Goal: Task Accomplishment & Management: Complete application form

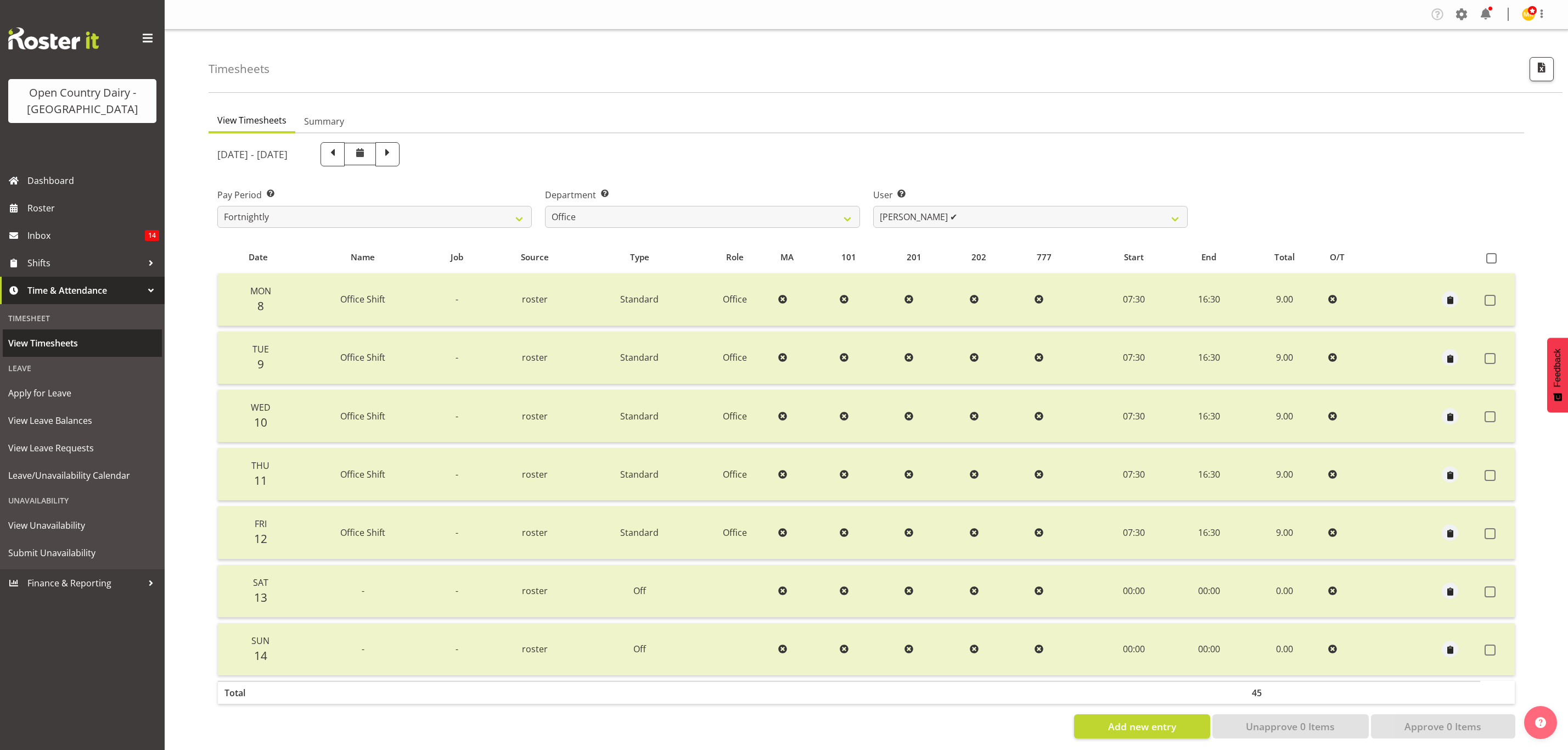
select select "699"
click at [37, 415] on span "View Leave Balances" at bounding box center [81, 420] width 148 height 17
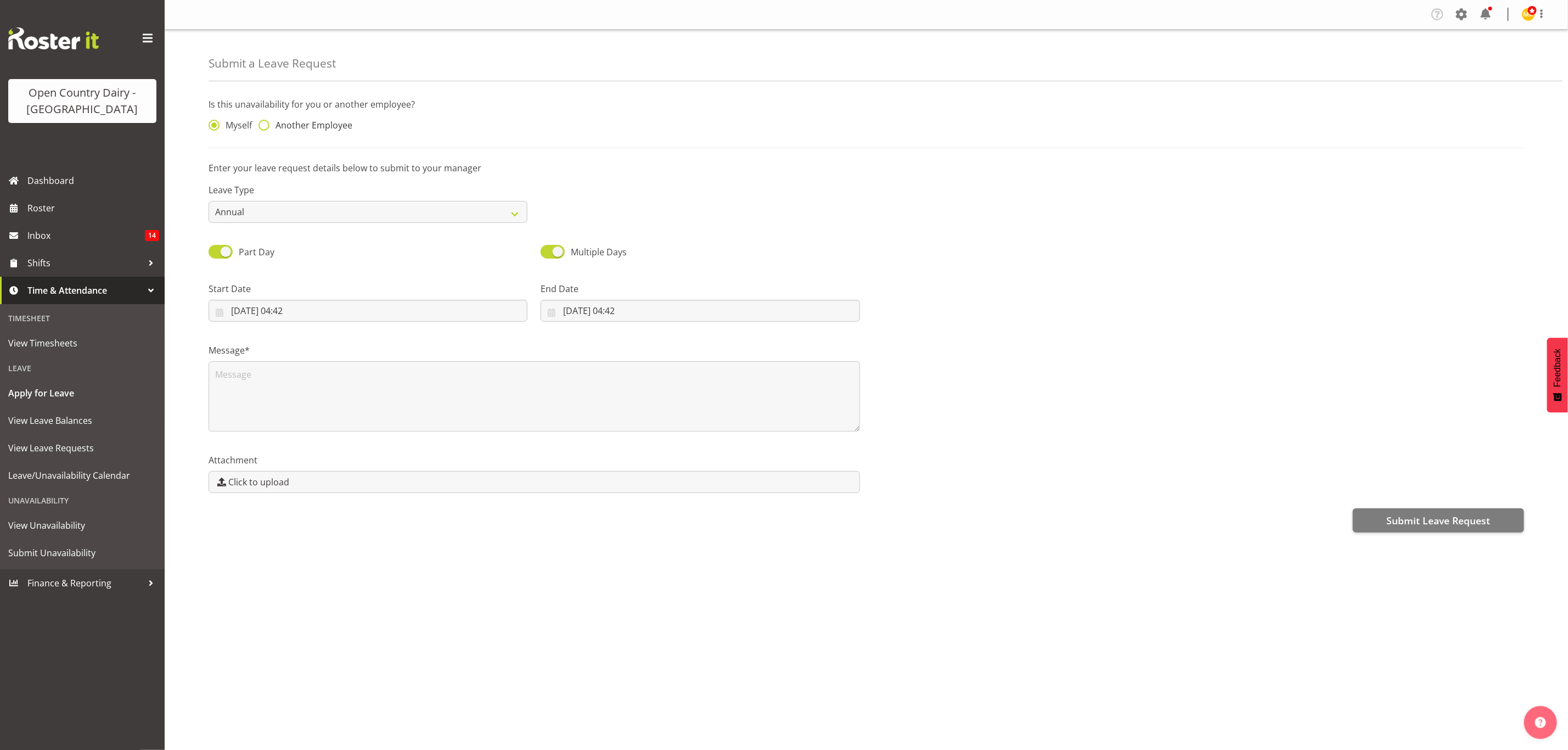
click at [264, 121] on span at bounding box center [263, 124] width 11 height 11
click at [264, 121] on input "Another Employee" at bounding box center [261, 124] width 7 height 7
radio input "true"
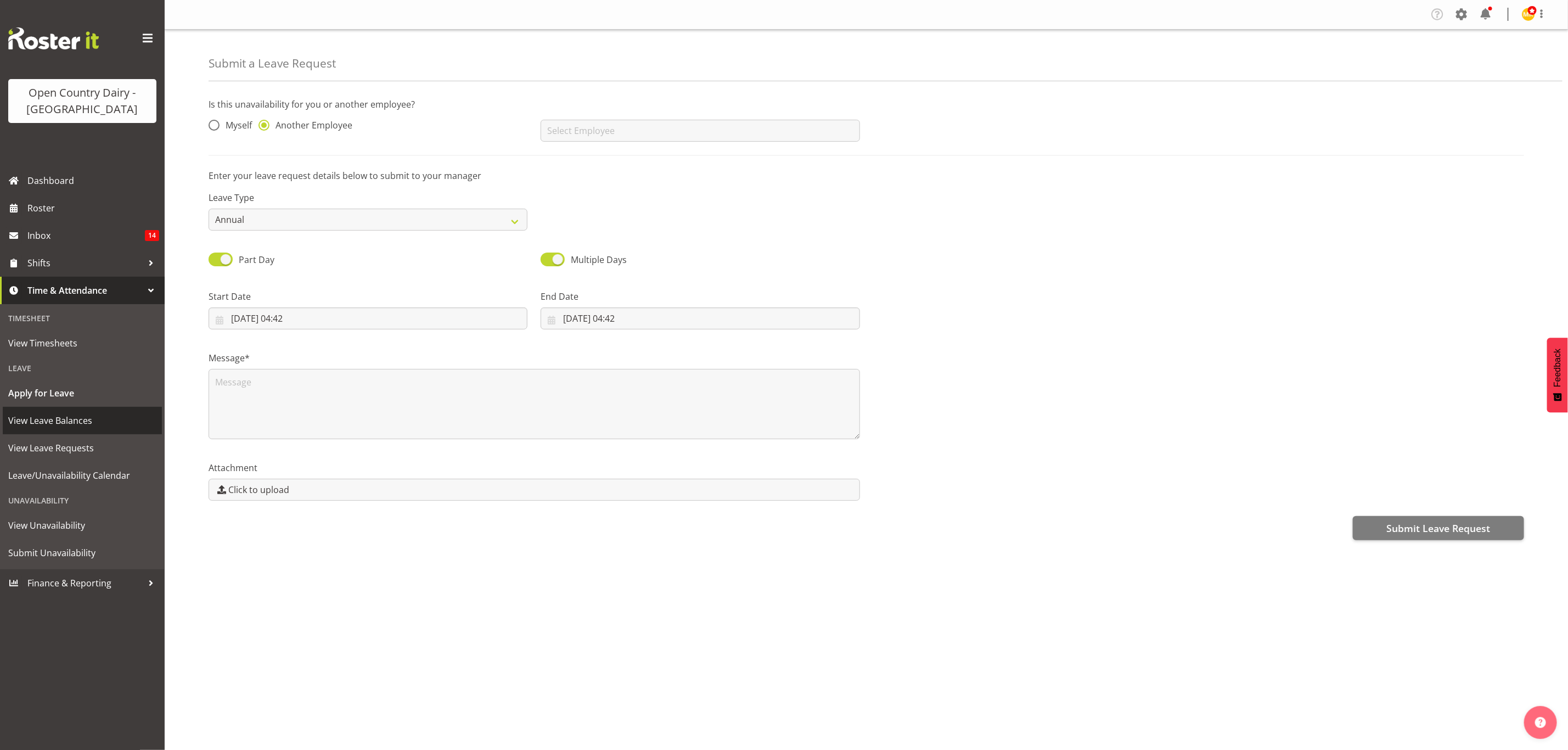
click at [43, 416] on span "View Leave Balances" at bounding box center [81, 420] width 148 height 17
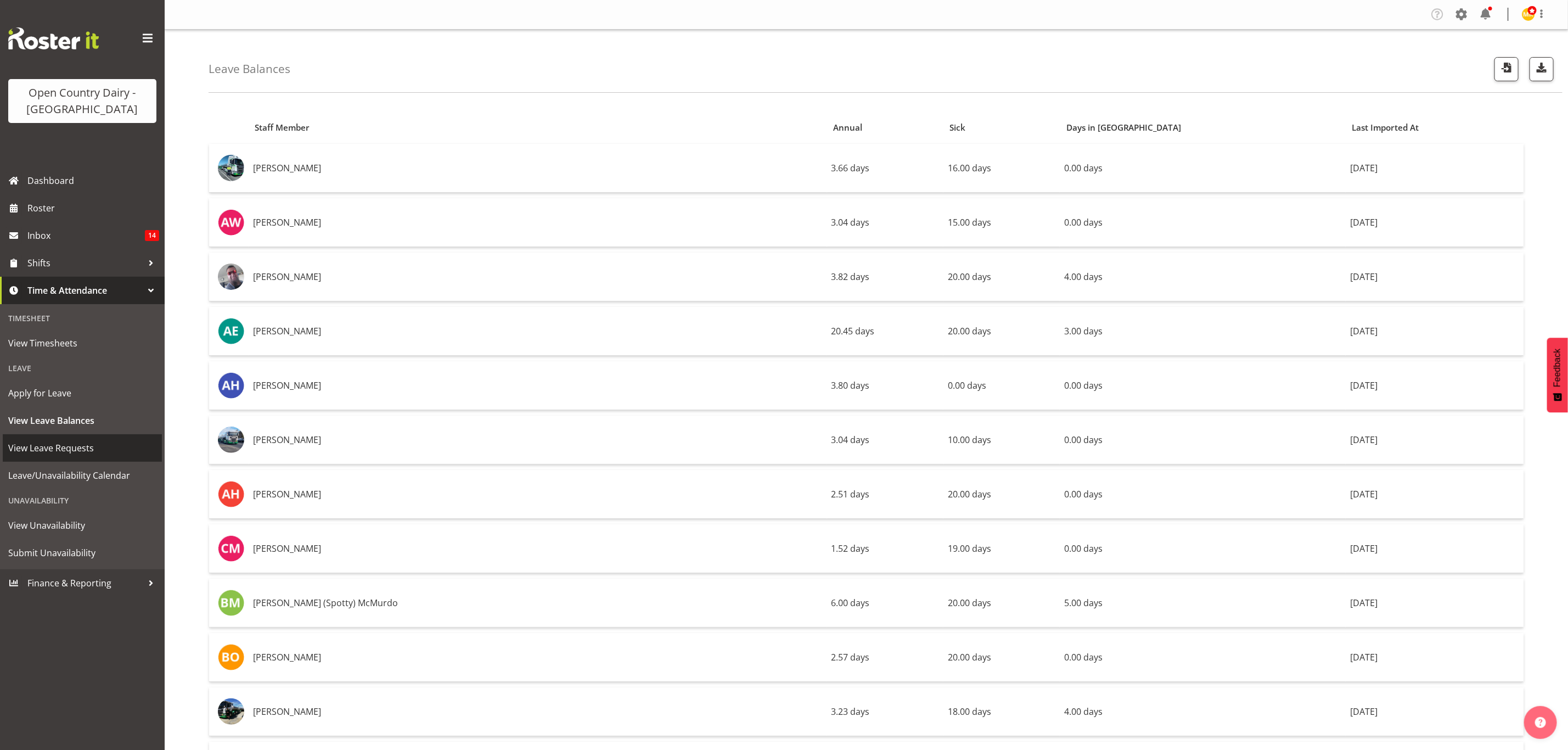
click at [52, 448] on span "View Leave Requests" at bounding box center [81, 447] width 148 height 17
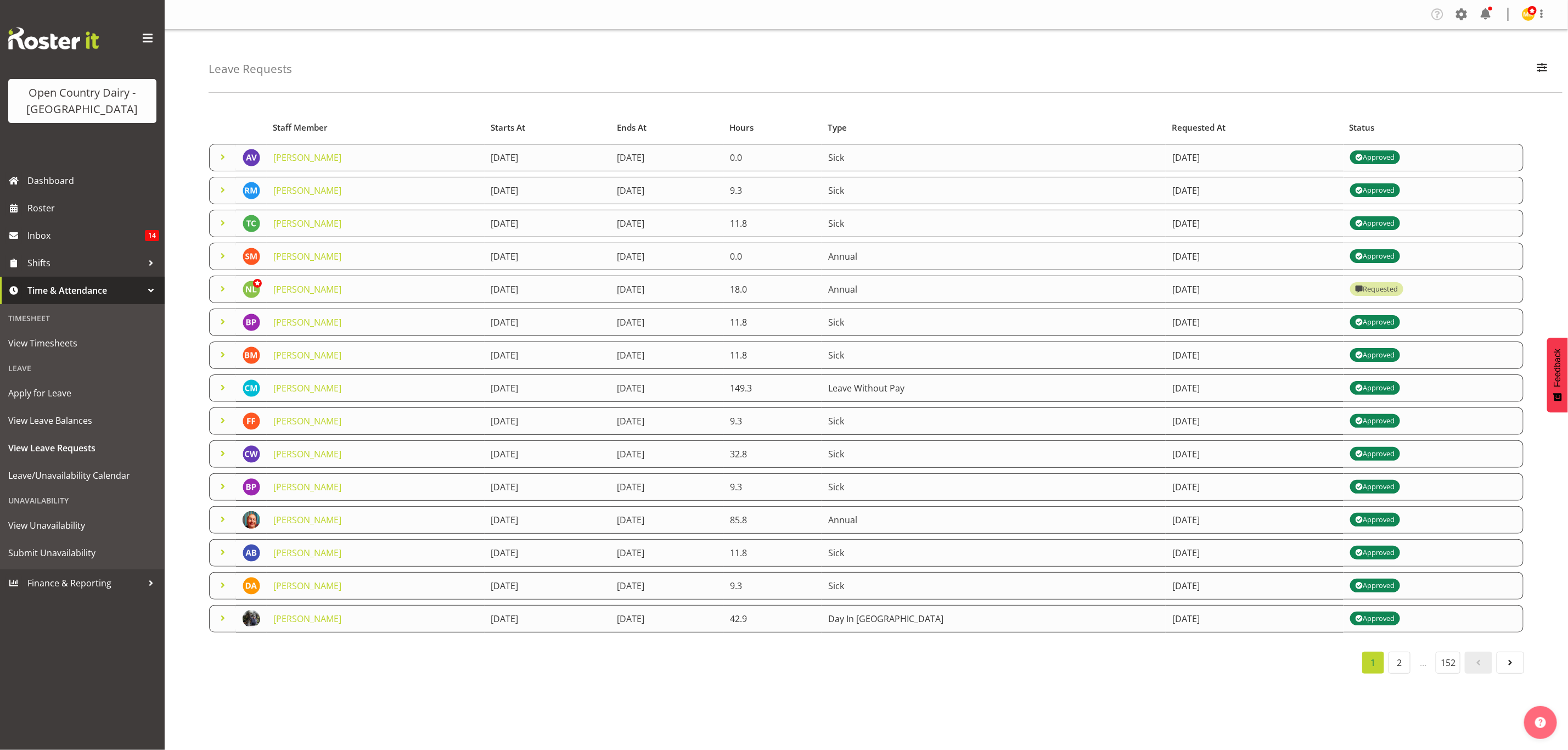
click at [219, 155] on span at bounding box center [222, 157] width 13 height 13
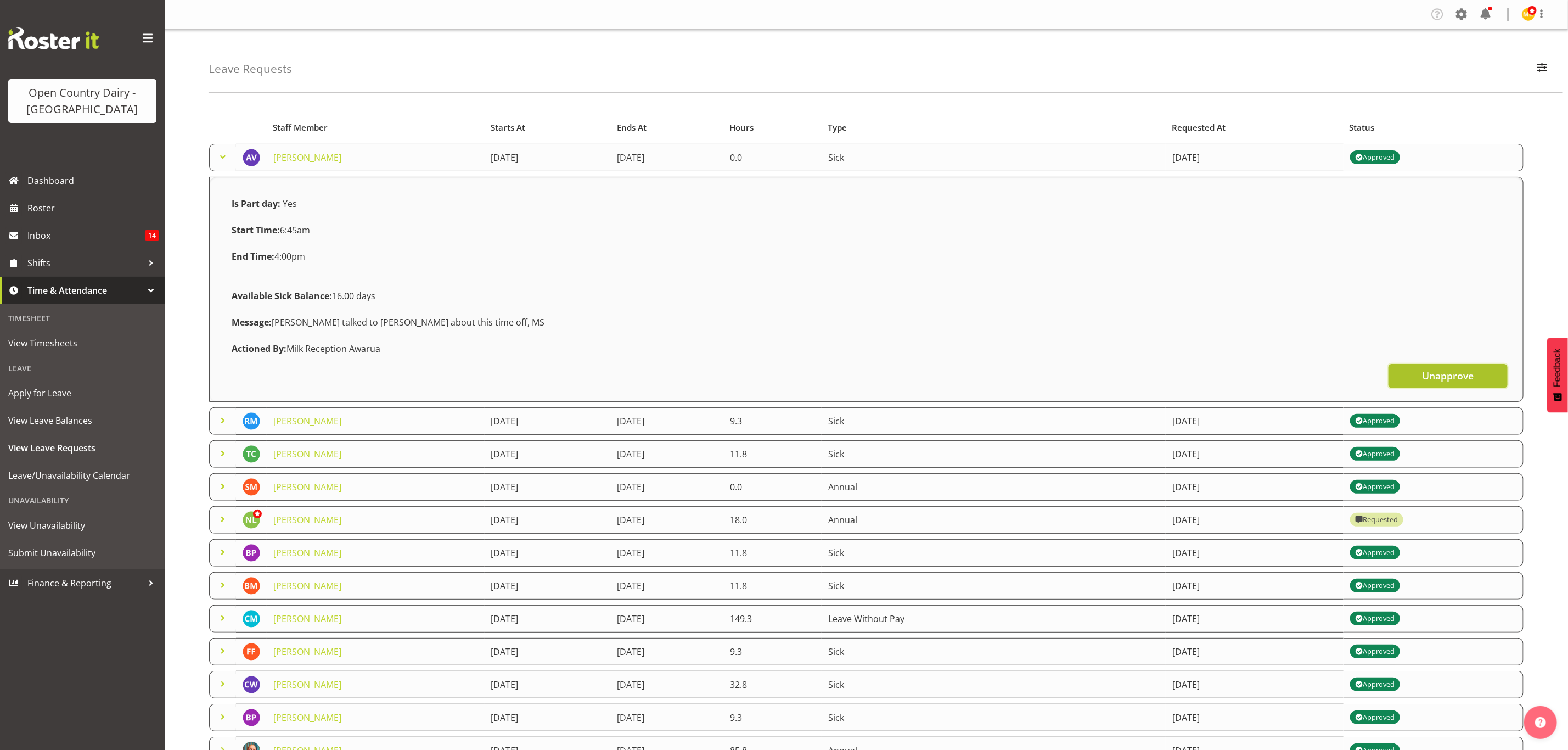
click at [1449, 373] on span "Unapprove" at bounding box center [1447, 375] width 52 height 15
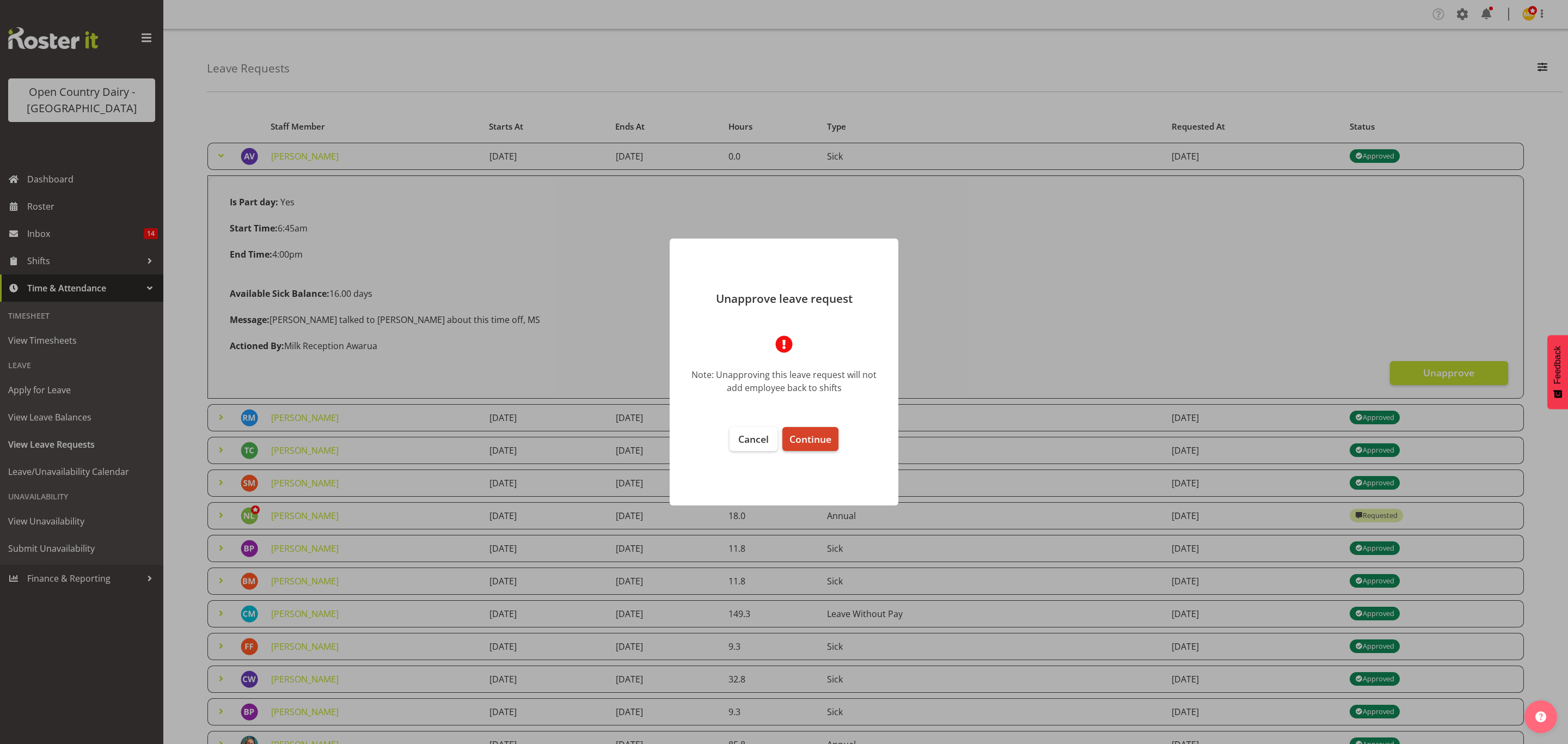
click at [802, 432] on span "Continue" at bounding box center [810, 438] width 42 height 13
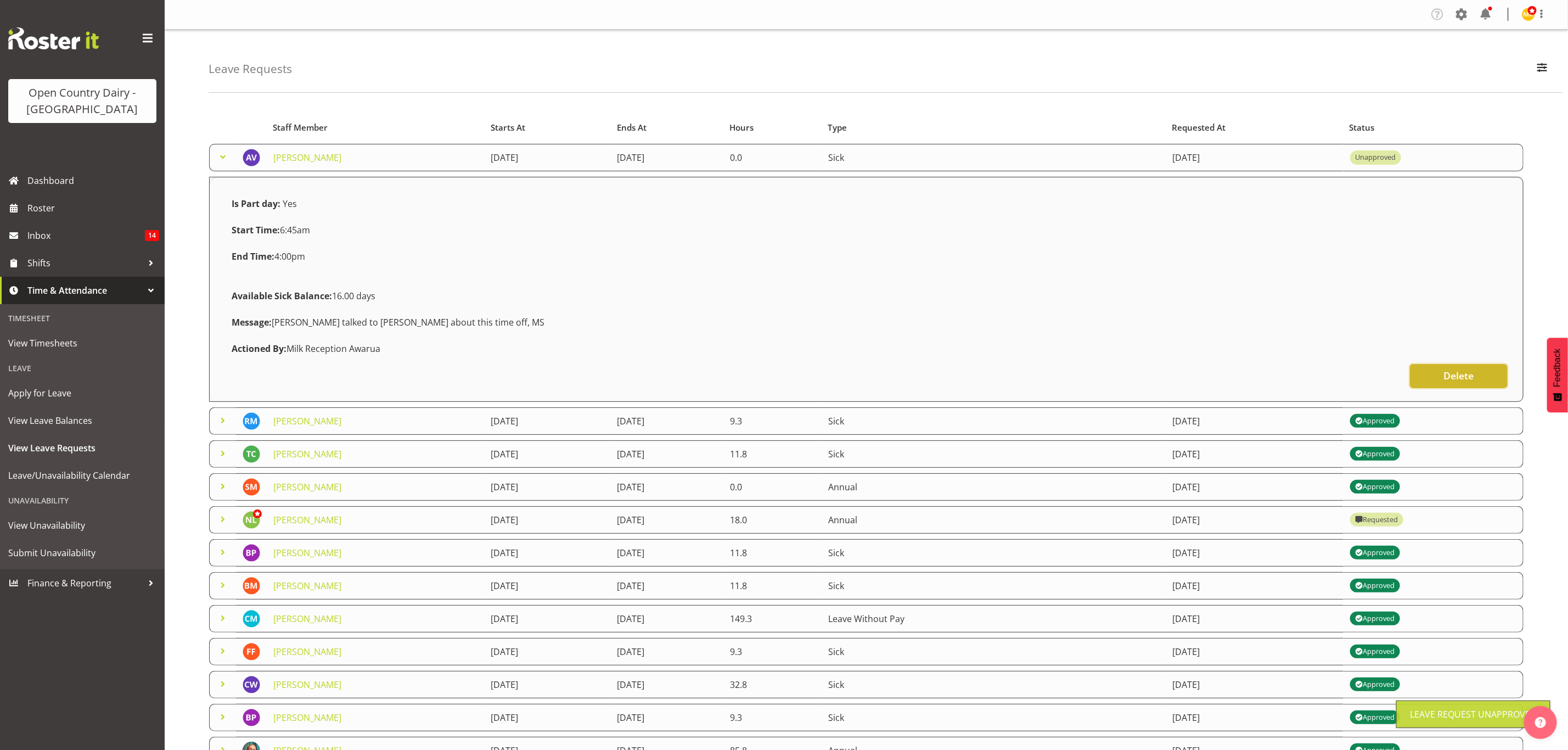
click at [1449, 377] on span "Delete" at bounding box center [1457, 375] width 30 height 15
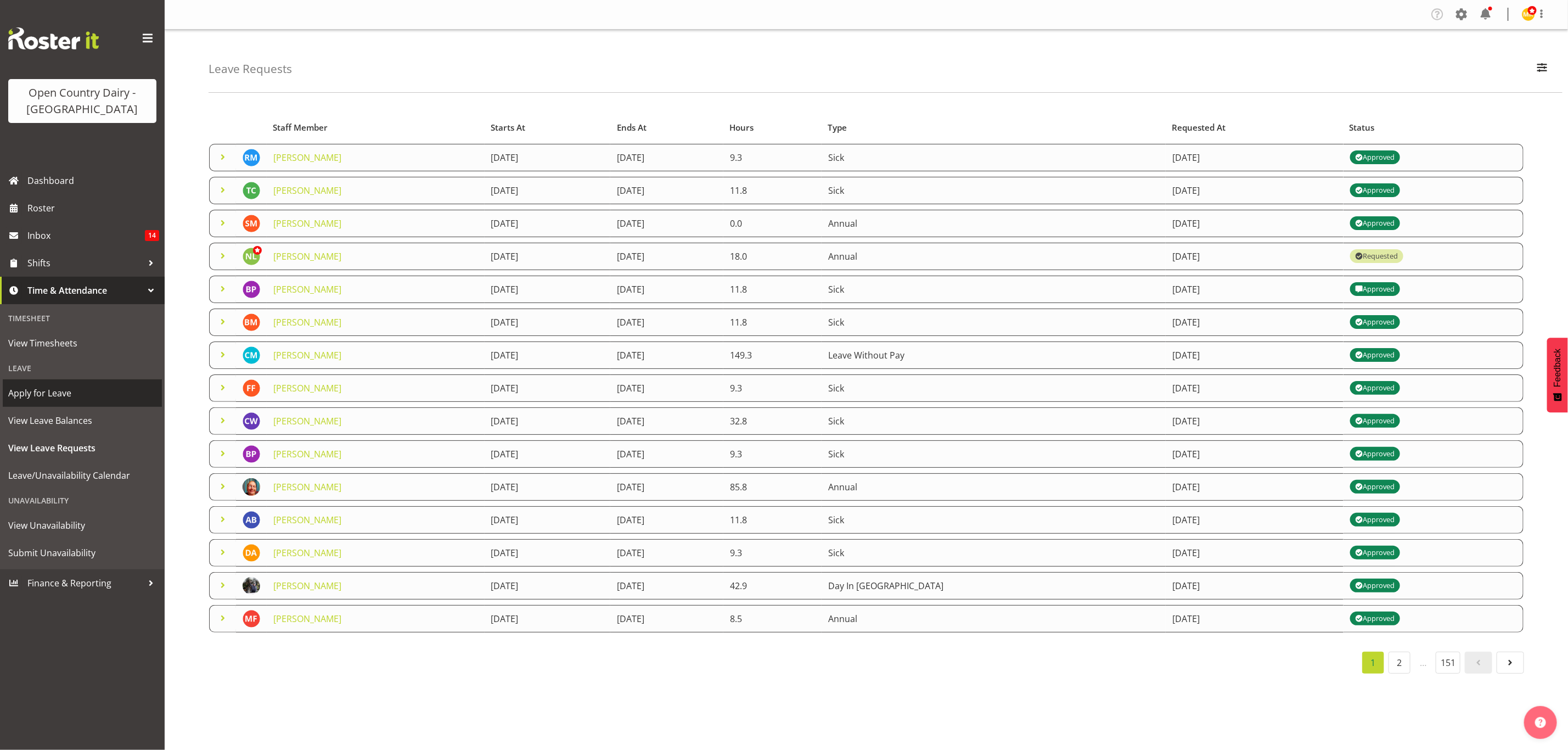
click at [43, 392] on span "Apply for Leave" at bounding box center [81, 393] width 148 height 17
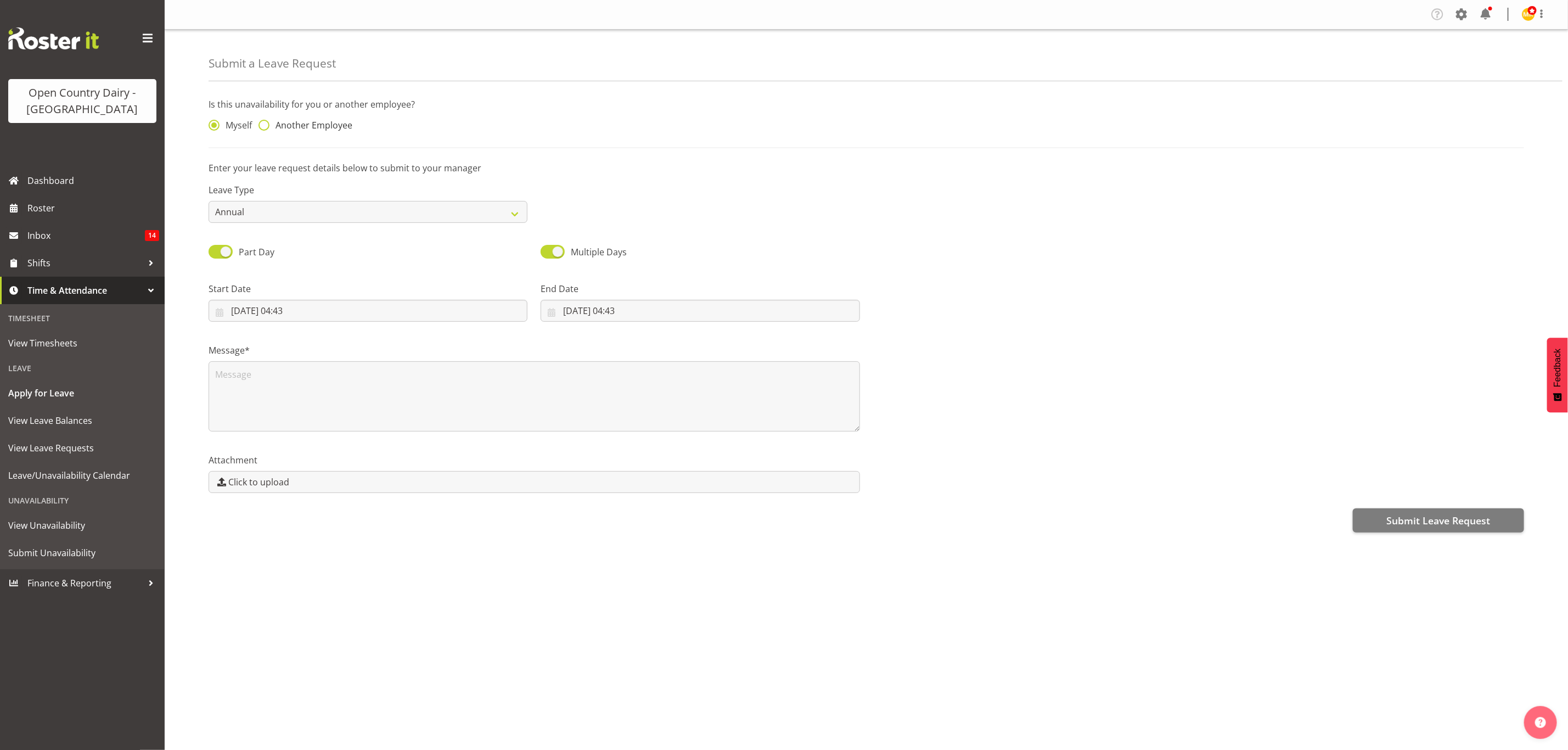
click at [265, 125] on span at bounding box center [263, 124] width 11 height 11
click at [265, 125] on input "Another Employee" at bounding box center [261, 124] width 7 height 7
radio input "true"
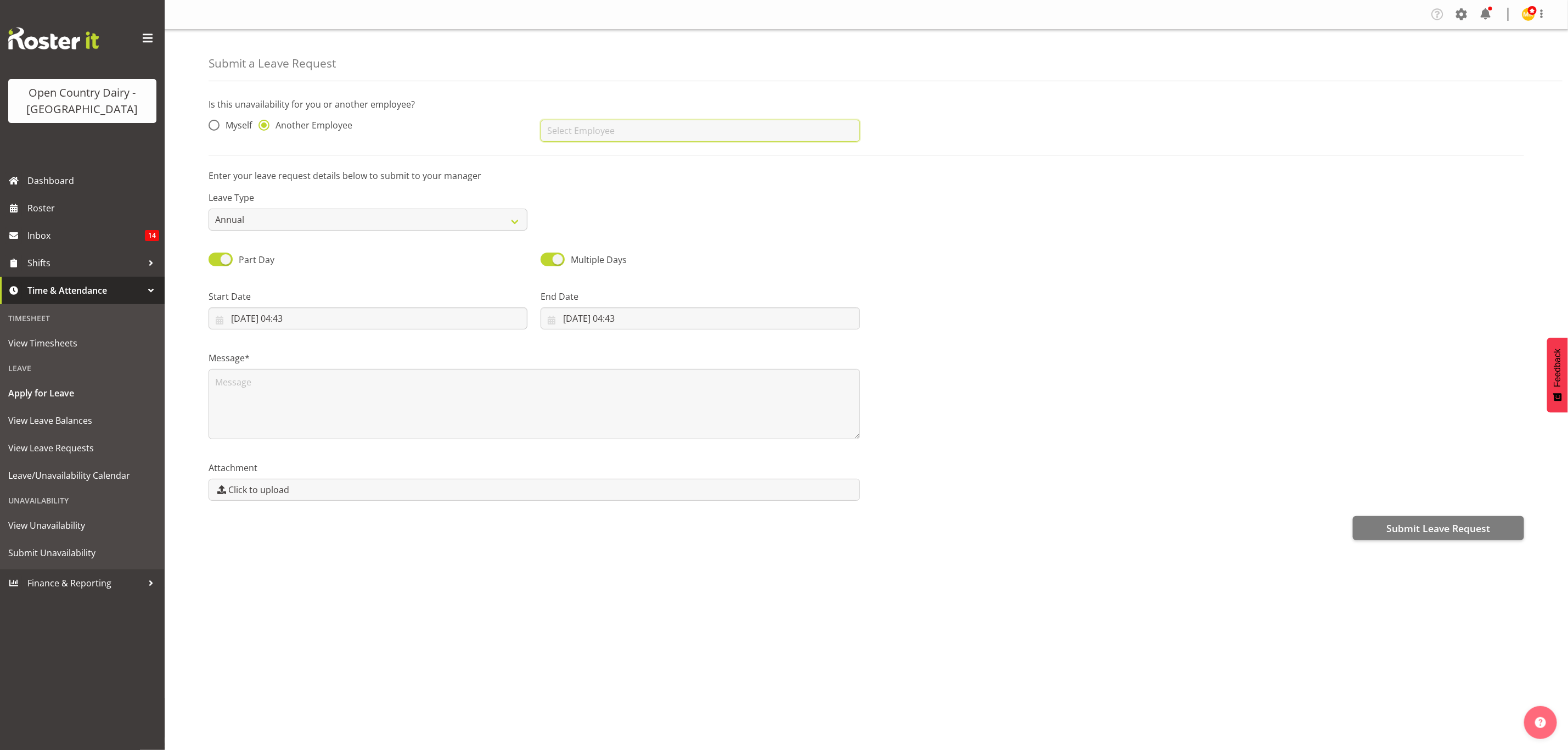
click at [552, 132] on input "text" at bounding box center [700, 130] width 319 height 22
click at [575, 214] on span "[PERSON_NAME]" at bounding box center [583, 213] width 69 height 12
type input "[PERSON_NAME]"
click at [252, 220] on select "Annual Sick Leave Without Pay Bereavement Domestic Violence Parental Jury Servi…" at bounding box center [368, 219] width 319 height 22
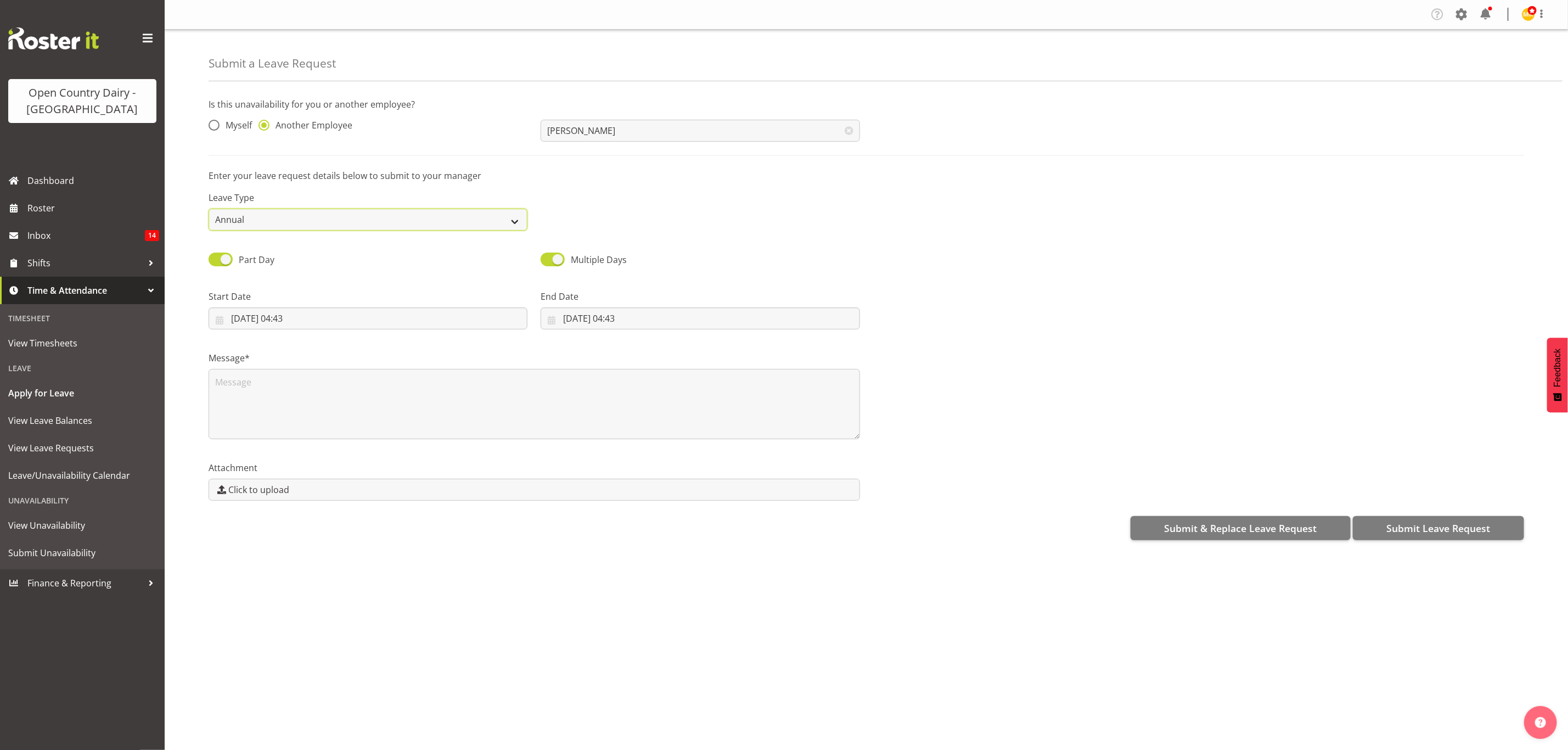
select select "Sick"
click at [208, 209] on select "Annual Sick Leave Without Pay Bereavement Domestic Violence Parental Jury Servi…" at bounding box center [368, 219] width 319 height 22
click at [279, 321] on input "19/09/2025, 04:43" at bounding box center [368, 318] width 319 height 22
click at [314, 350] on select "January February March April May June July August September October November De…" at bounding box center [284, 350] width 75 height 22
select select "9"
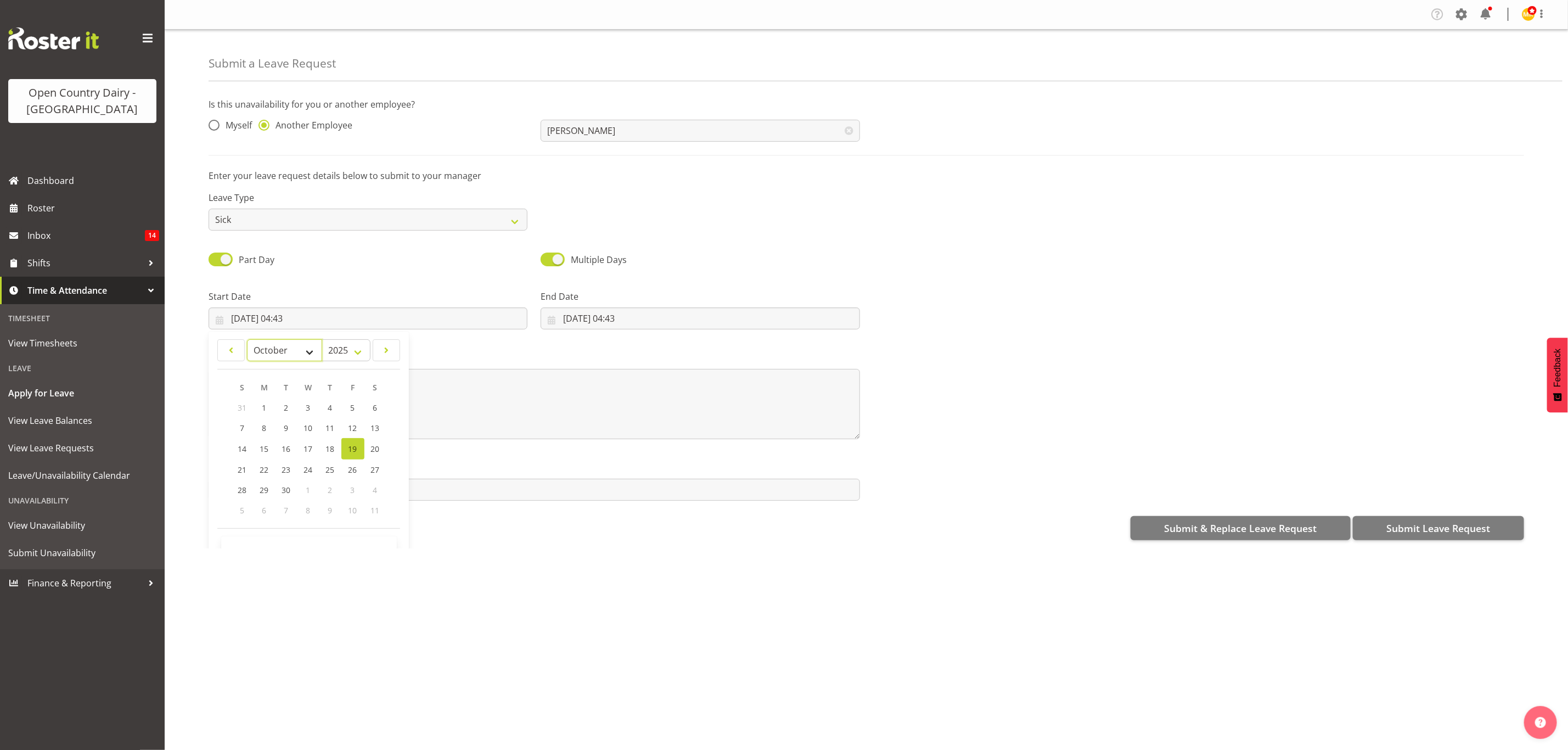
click at [247, 339] on select "January February March April May June July August September October November De…" at bounding box center [284, 350] width 75 height 22
click at [291, 488] on span "28" at bounding box center [287, 489] width 9 height 11
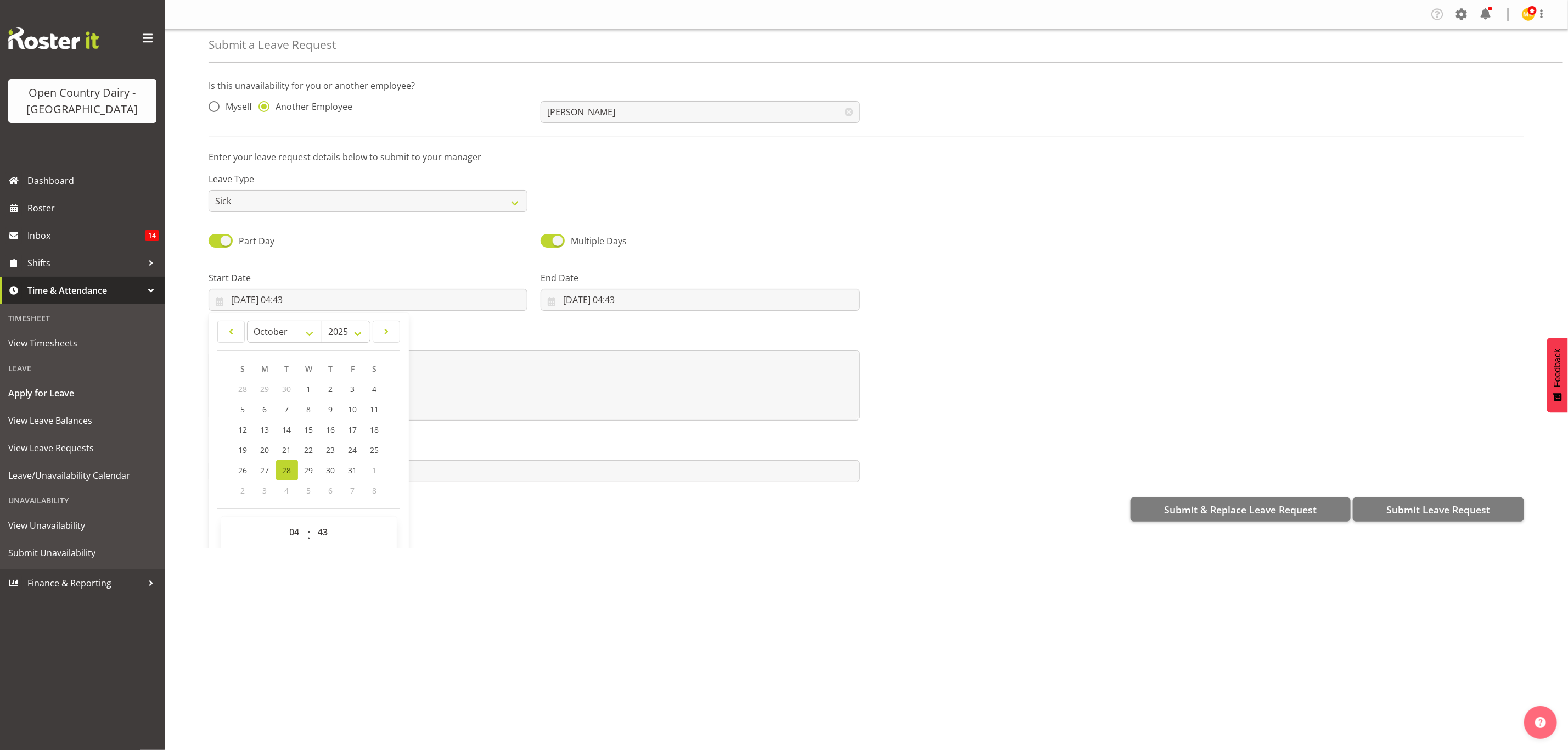
scroll to position [31, 0]
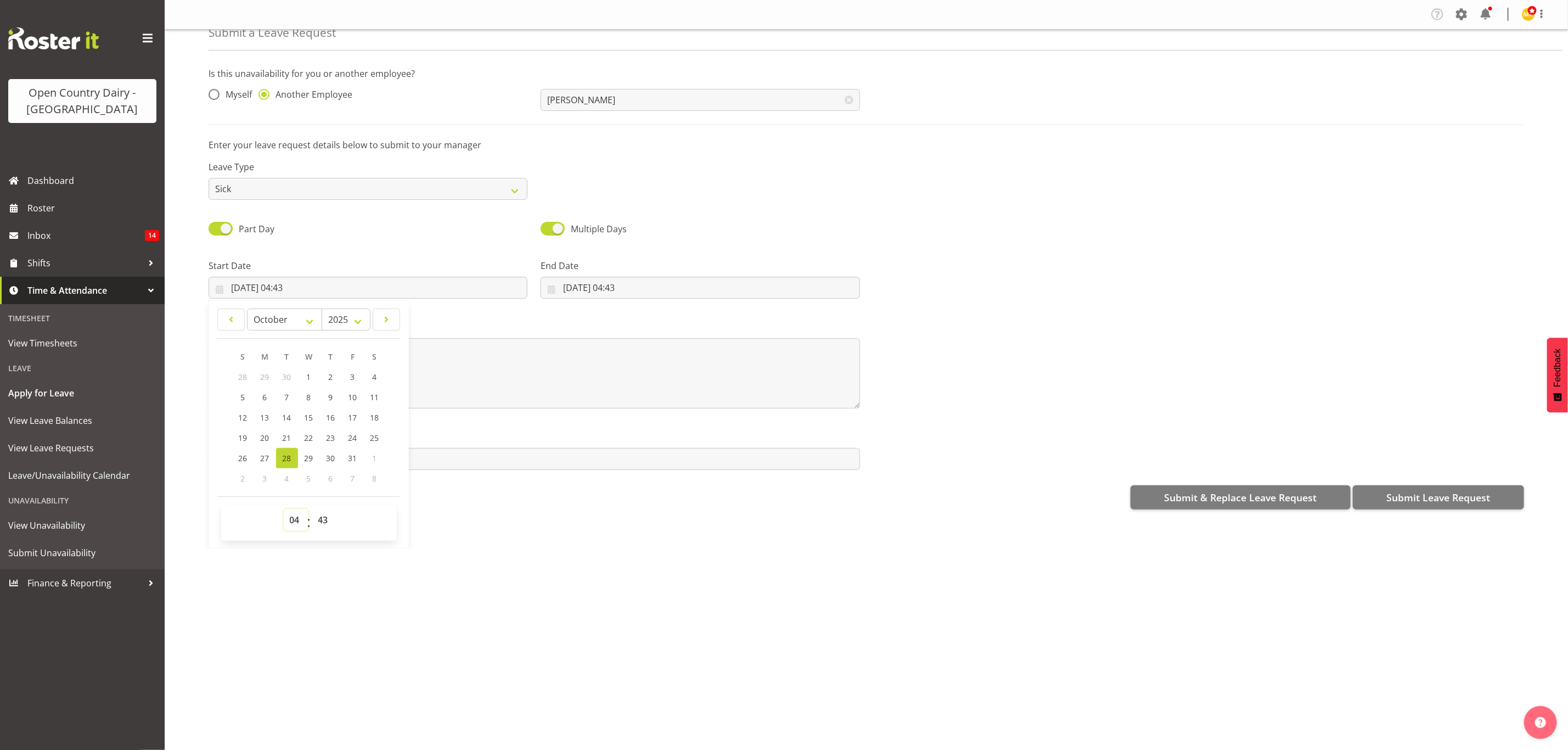
click at [297, 524] on select "00 01 02 03 04 05 06 07 08 09 10 11 12 13 14 15 16 17 18 19 20 21 22 23" at bounding box center [296, 520] width 24 height 22
click at [292, 460] on span "28" at bounding box center [287, 457] width 9 height 11
type input "28/10/2025, 00:00"
select select "0"
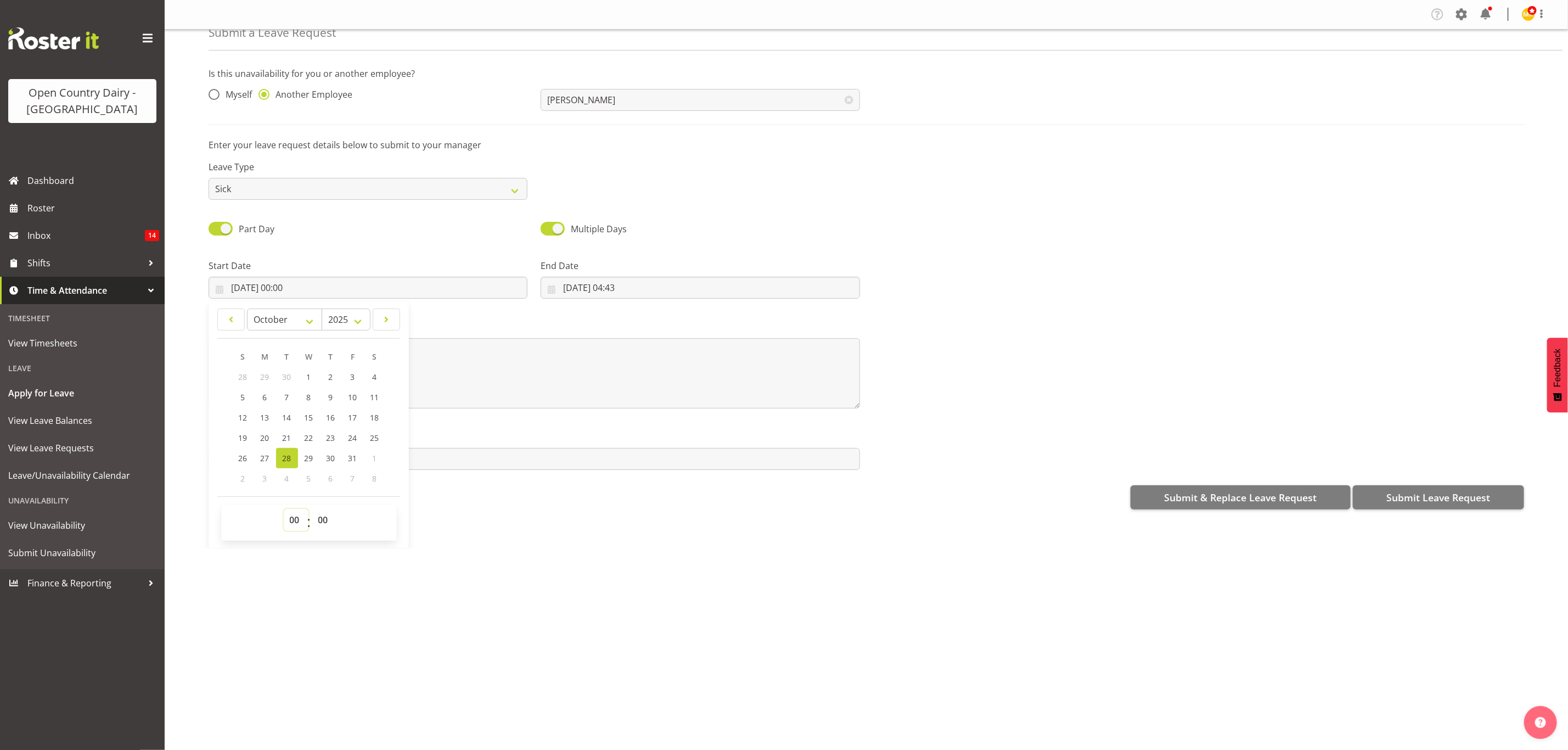
click at [297, 521] on select "00 01 02 03 04 05 06 07 08 09 10 11 12 13 14 15 16 17 18 19 20 21 22 23" at bounding box center [296, 520] width 24 height 22
select select "16"
click at [284, 509] on select "00 01 02 03 04 05 06 07 08 09 10 11 12 13 14 15 16 17 18 19 20 21 22 23" at bounding box center [296, 520] width 24 height 22
type input "28/10/2025, 16:00"
click at [328, 524] on select "00 01 02 03 04 05 06 07 08 09 10 11 12 13 14 15 16 17 18 19 20 21 22 23 24 25 2…" at bounding box center [324, 520] width 24 height 22
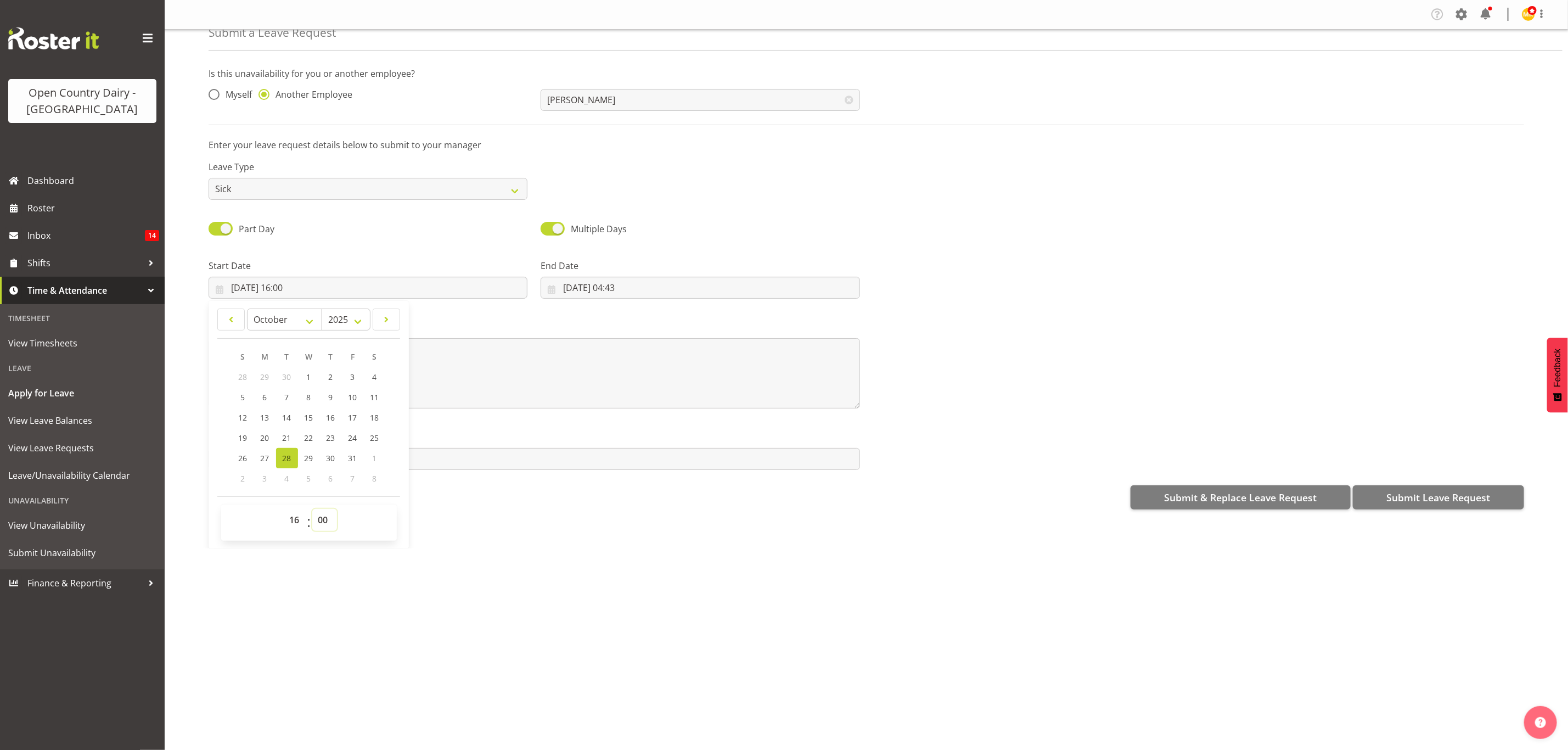
select select "15"
click at [313, 509] on select "00 01 02 03 04 05 06 07 08 09 10 11 12 13 14 15 16 17 18 19 20 21 22 23 24 25 2…" at bounding box center [324, 520] width 24 height 22
type input "28/10/2025, 16:15"
click at [617, 285] on input "19/09/2025, 04:43" at bounding box center [700, 288] width 319 height 22
click at [621, 319] on select "January February March April May June July August September October November De…" at bounding box center [616, 318] width 75 height 22
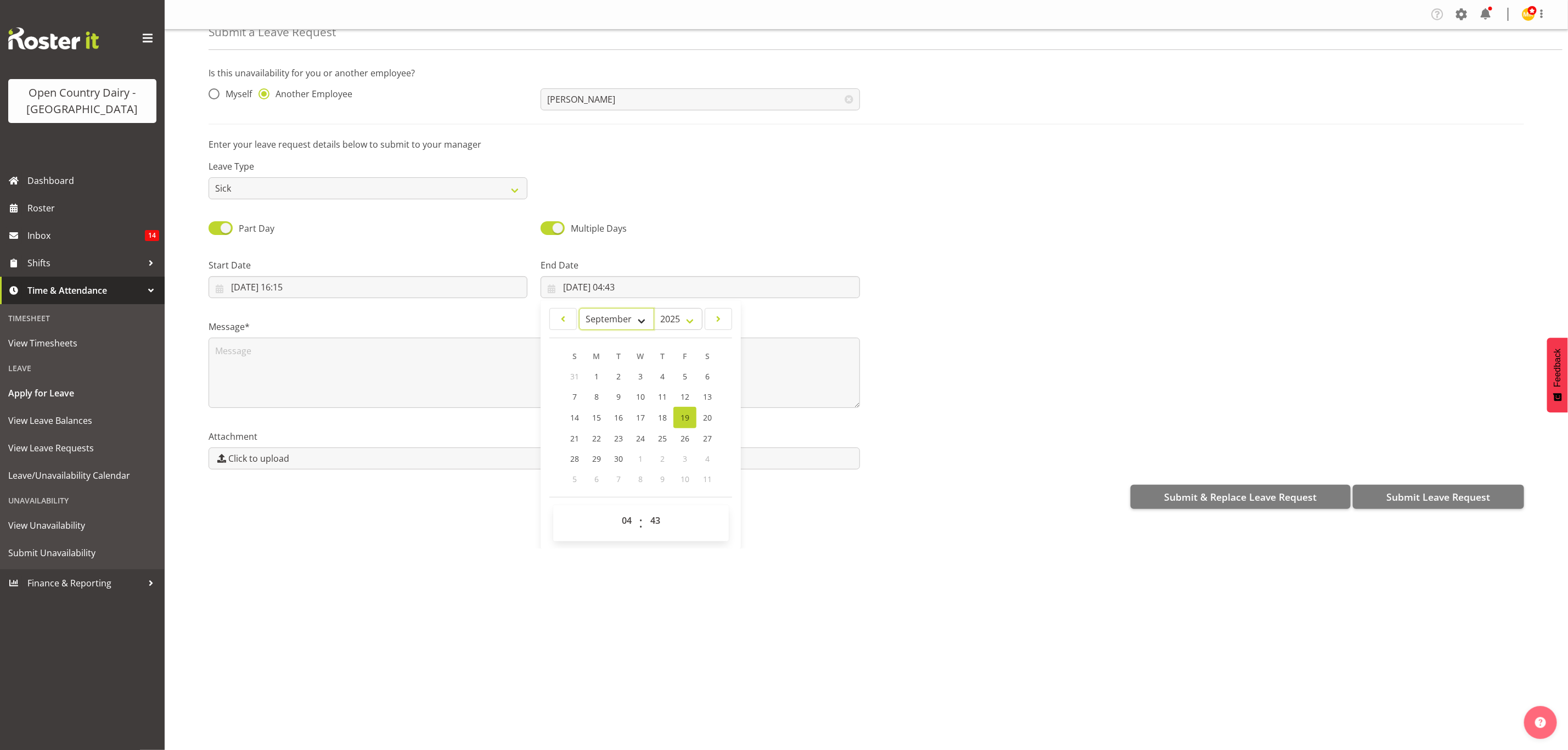
select select "9"
click at [578, 307] on select "January February March April May June July August September October November De…" at bounding box center [616, 318] width 75 height 22
click at [650, 519] on select "00 01 02 03 04 05 06 07 08 09 10 11 12 13 14 15 16 17 18 19 20 21 22 23 24 25 2…" at bounding box center [656, 520] width 24 height 22
select select "0"
click at [644, 510] on select "00 01 02 03 04 05 06 07 08 09 10 11 12 13 14 15 16 17 18 19 20 21 22 23 24 25 2…" at bounding box center [656, 520] width 24 height 22
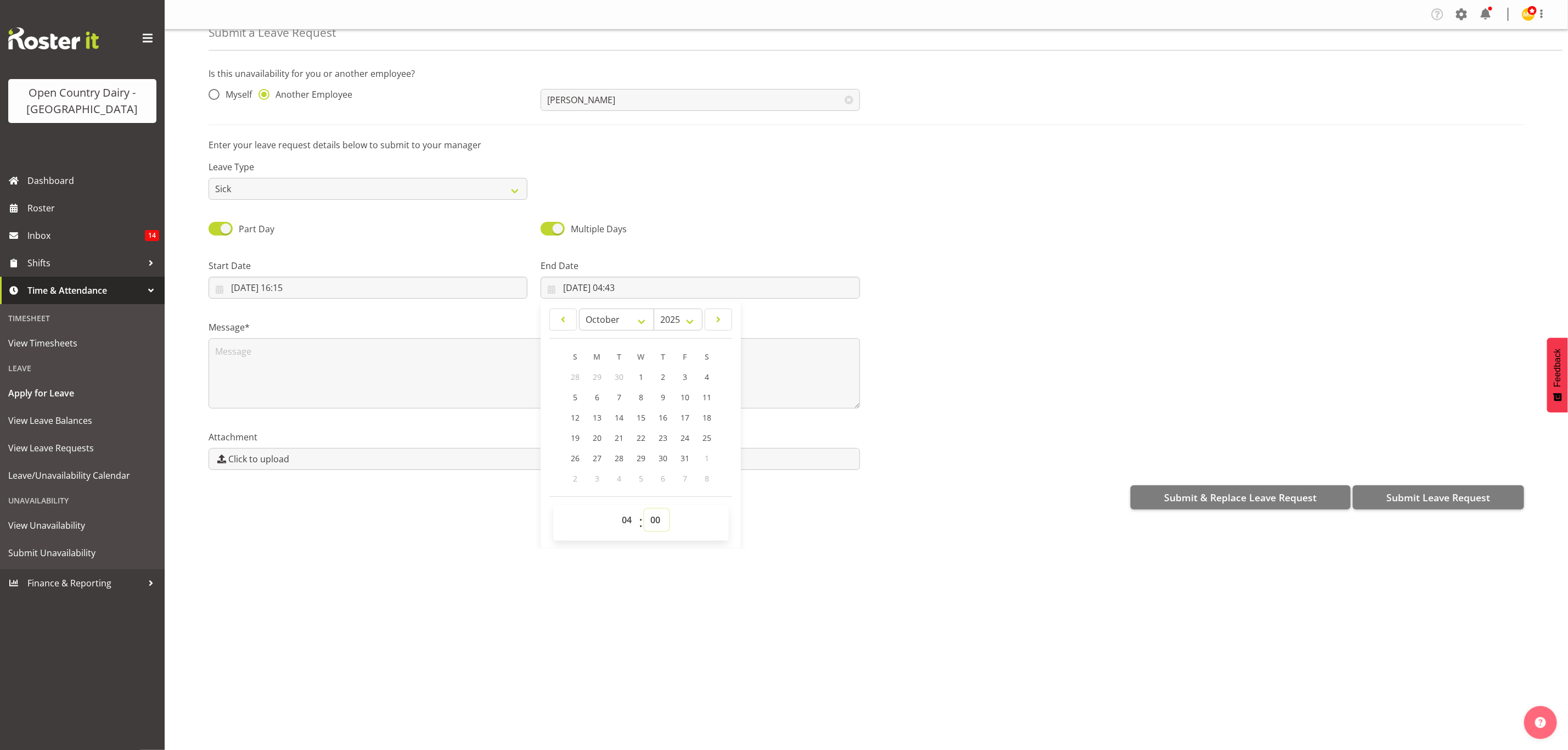
type input "19/09/2025, 04:00"
click at [227, 361] on textarea at bounding box center [533, 373] width 651 height 70
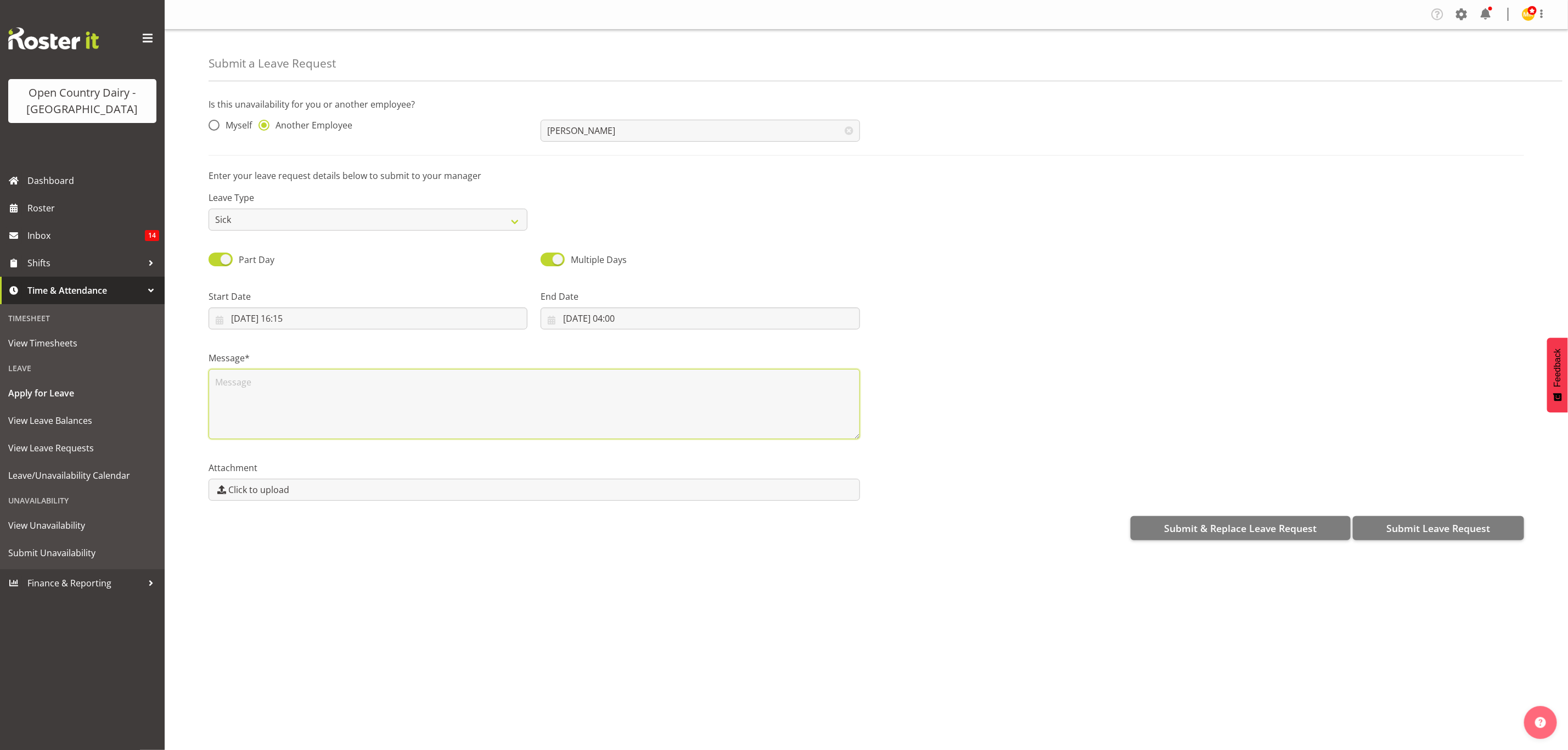
scroll to position [0, 0]
click at [581, 318] on input "19/09/2025, 04:00" at bounding box center [700, 318] width 319 height 22
click at [637, 352] on select "January February March April May June July August September October November De…" at bounding box center [616, 350] width 75 height 22
select select "9"
click at [578, 339] on select "January February March April May June July August September October November De…" at bounding box center [616, 350] width 75 height 22
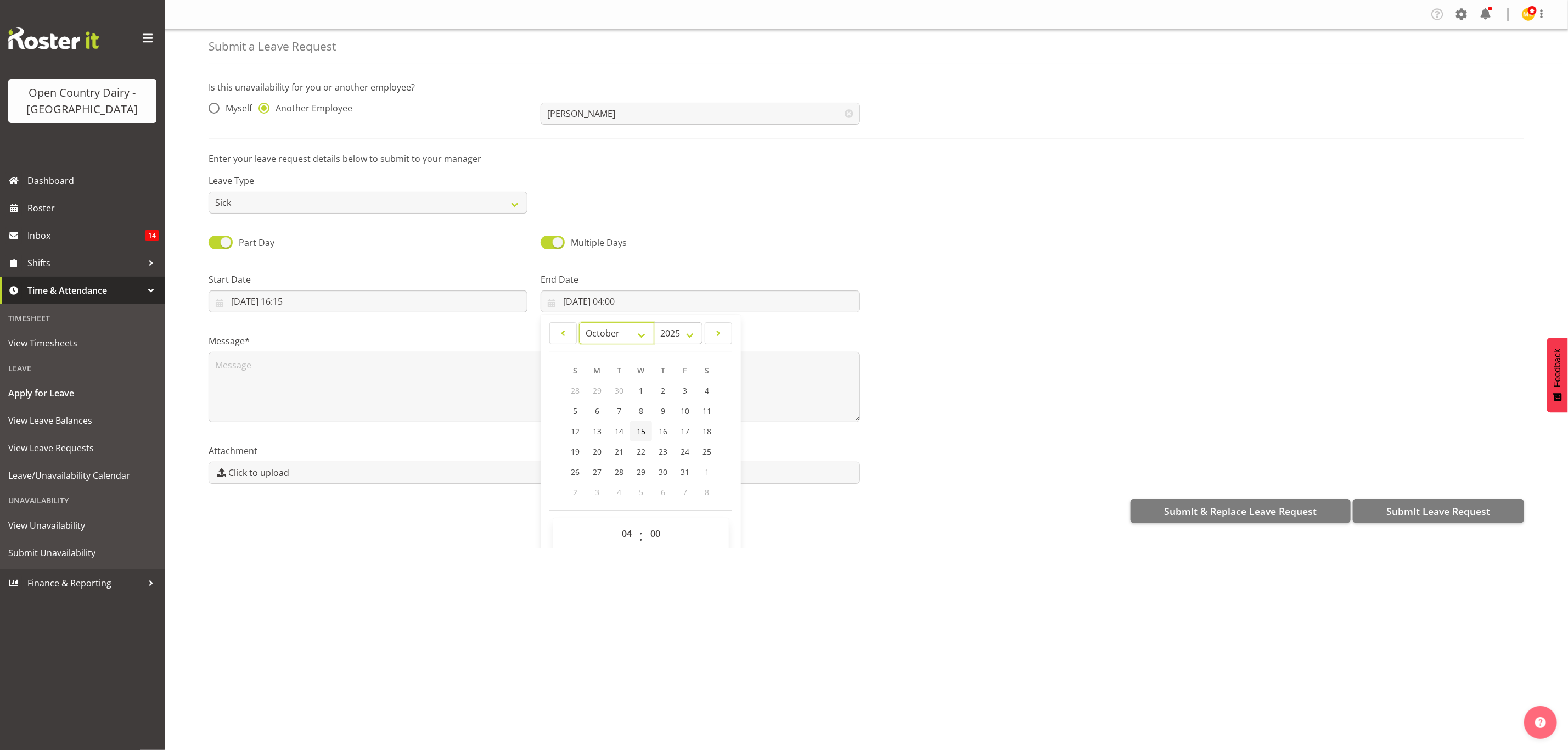
scroll to position [31, 0]
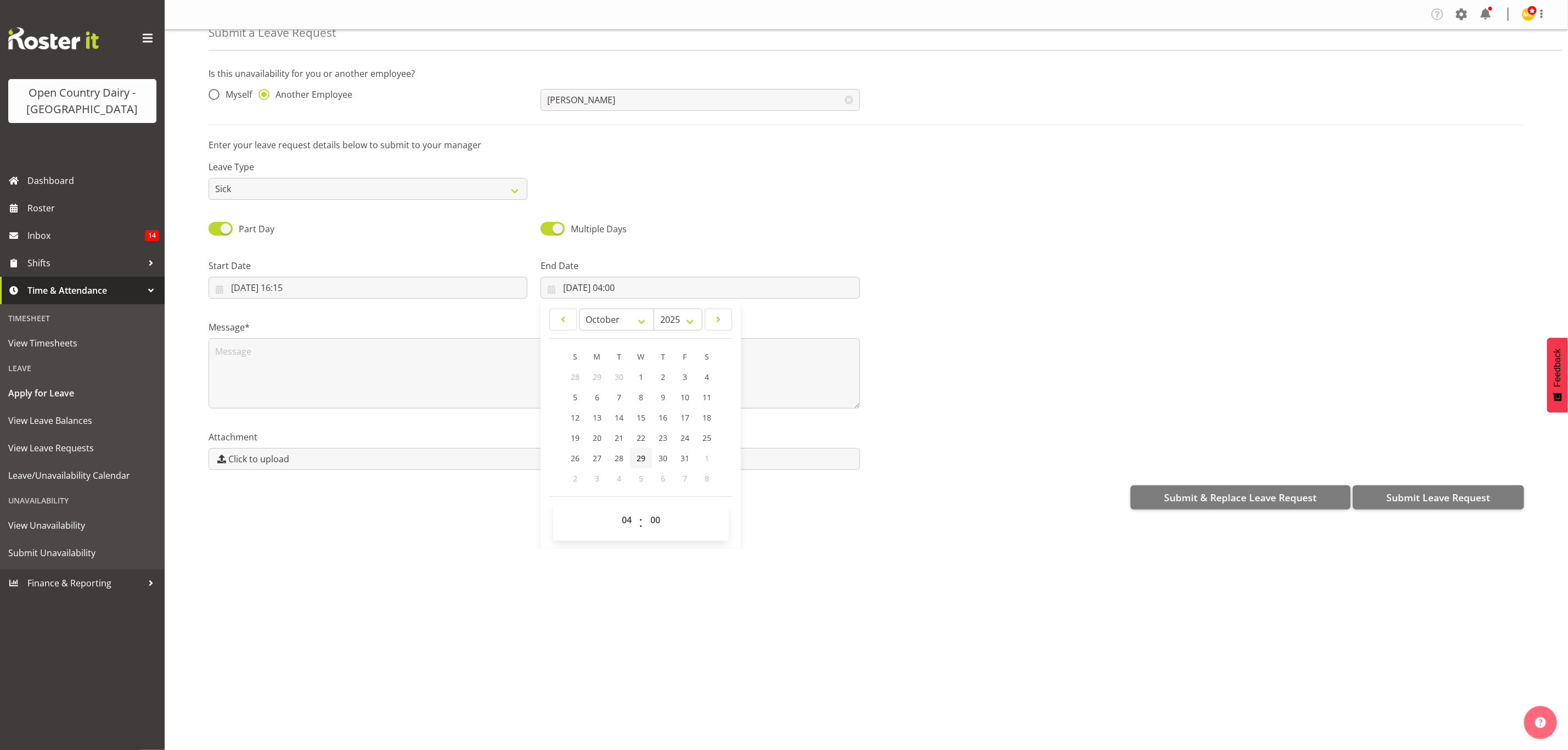
click at [637, 454] on span "29" at bounding box center [640, 457] width 9 height 11
type input "29/10/2025, 04:00"
click at [329, 380] on textarea at bounding box center [533, 373] width 651 height 70
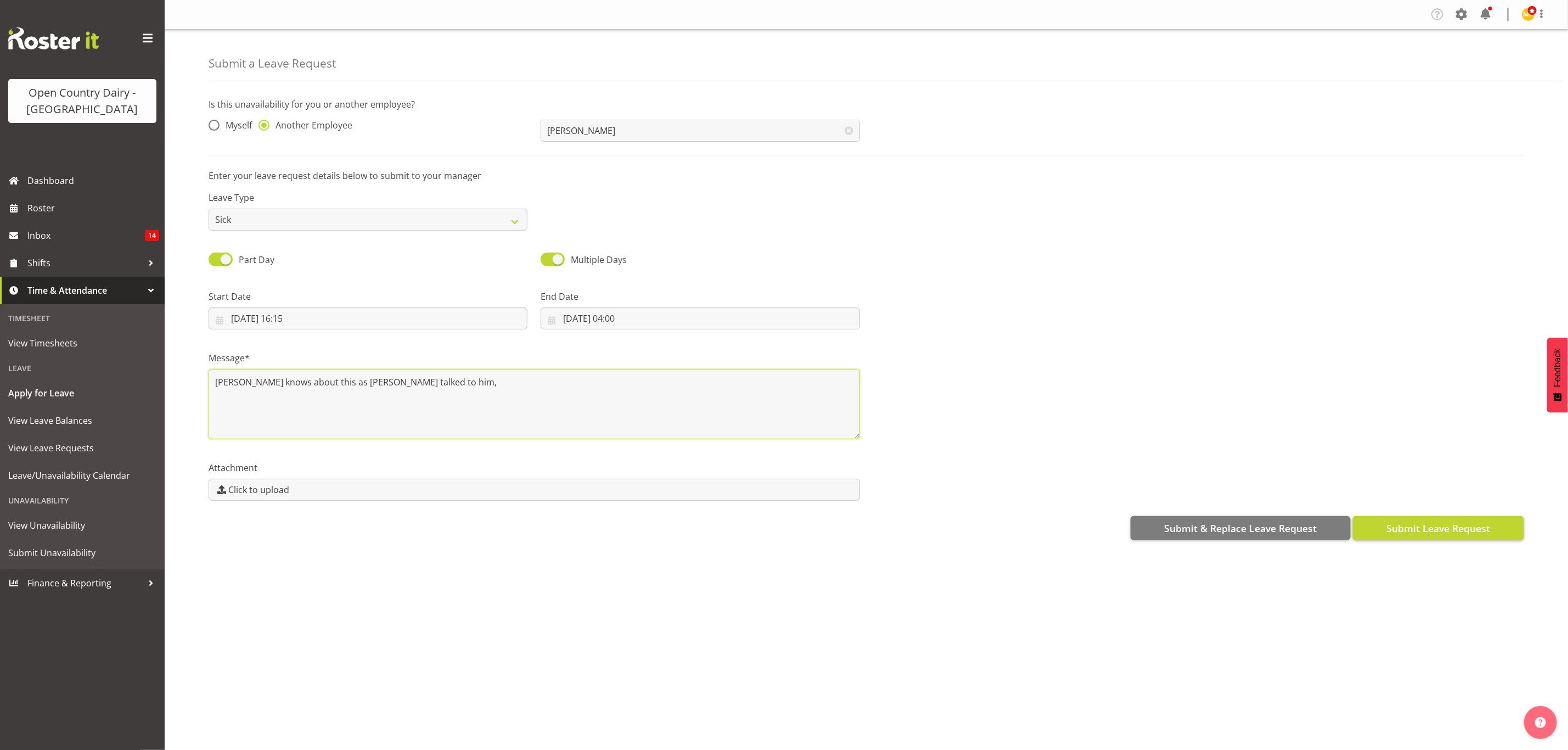
type textarea "Tim knows about this as Andy talked to him,"
click at [1453, 521] on span "Submit Leave Request" at bounding box center [1438, 528] width 104 height 15
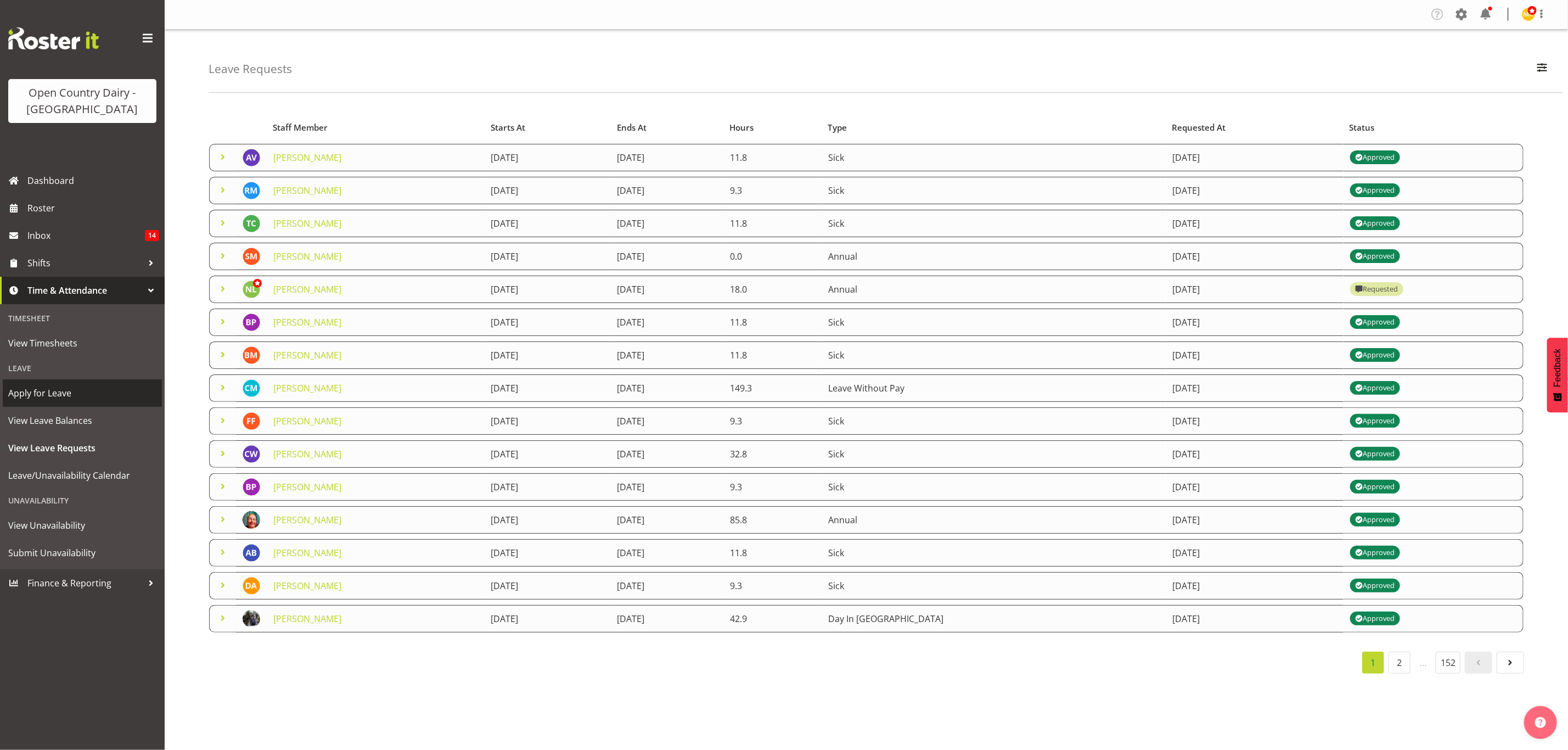
click at [48, 401] on link "Apply for Leave" at bounding box center [82, 393] width 160 height 27
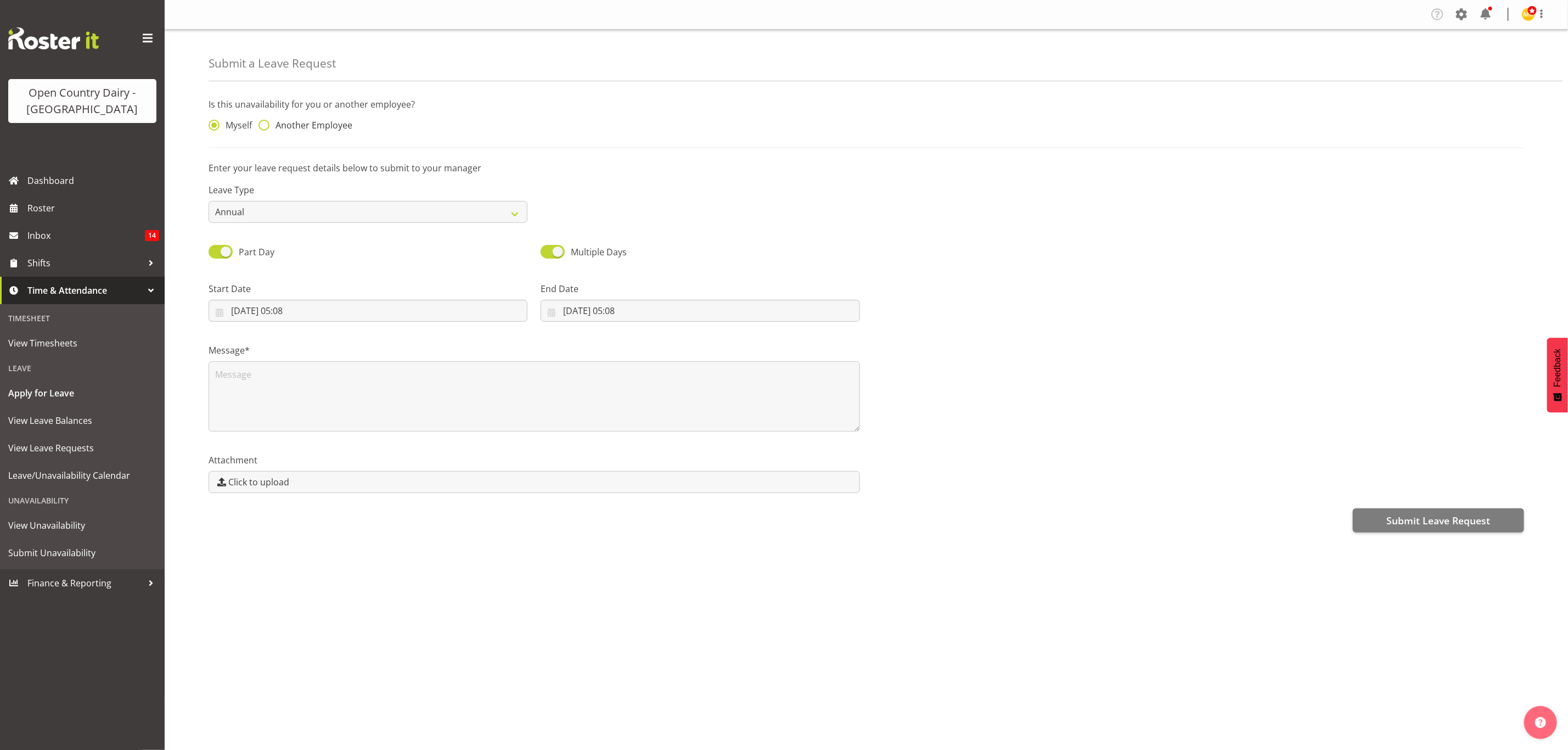
click at [267, 125] on span at bounding box center [263, 124] width 11 height 11
click at [265, 125] on input "Another Employee" at bounding box center [261, 124] width 7 height 7
radio input "true"
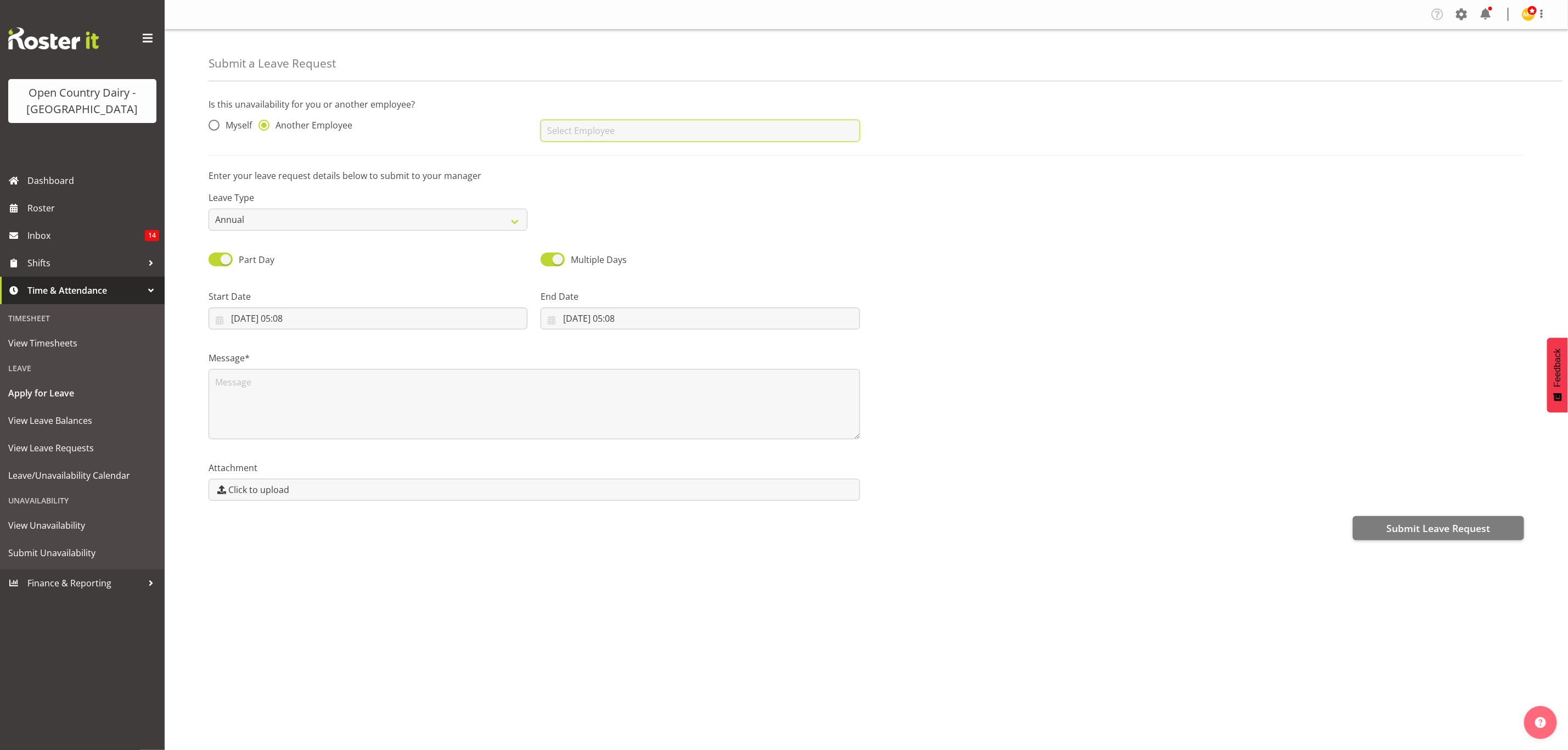
click at [630, 137] on input "text" at bounding box center [700, 130] width 319 height 22
click at [608, 218] on span "[PERSON_NAME]" at bounding box center [583, 213] width 69 height 12
type input "[PERSON_NAME]"
click at [509, 226] on select "Annual Sick Leave Without Pay Bereavement Domestic Violence Parental Jury Servi…" at bounding box center [368, 219] width 319 height 22
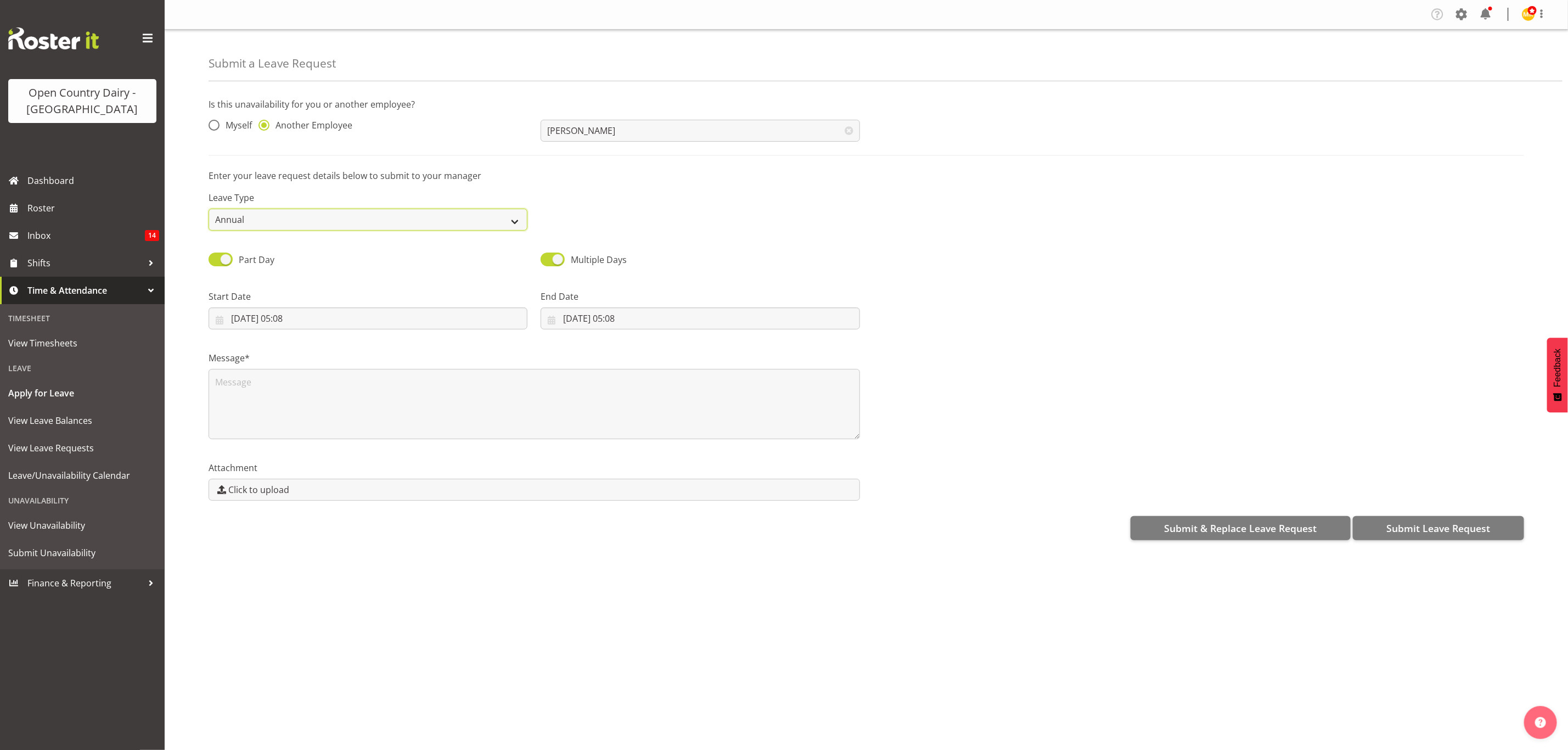
select select "Sick"
click at [208, 209] on select "Annual Sick Leave Without Pay Bereavement Domestic Violence Parental Jury Servi…" at bounding box center [368, 219] width 319 height 22
click at [270, 316] on input "19/09/2025, 05:08" at bounding box center [368, 318] width 319 height 22
click at [290, 352] on select "January February March April May June July August September October November De…" at bounding box center [284, 350] width 75 height 22
select select "10"
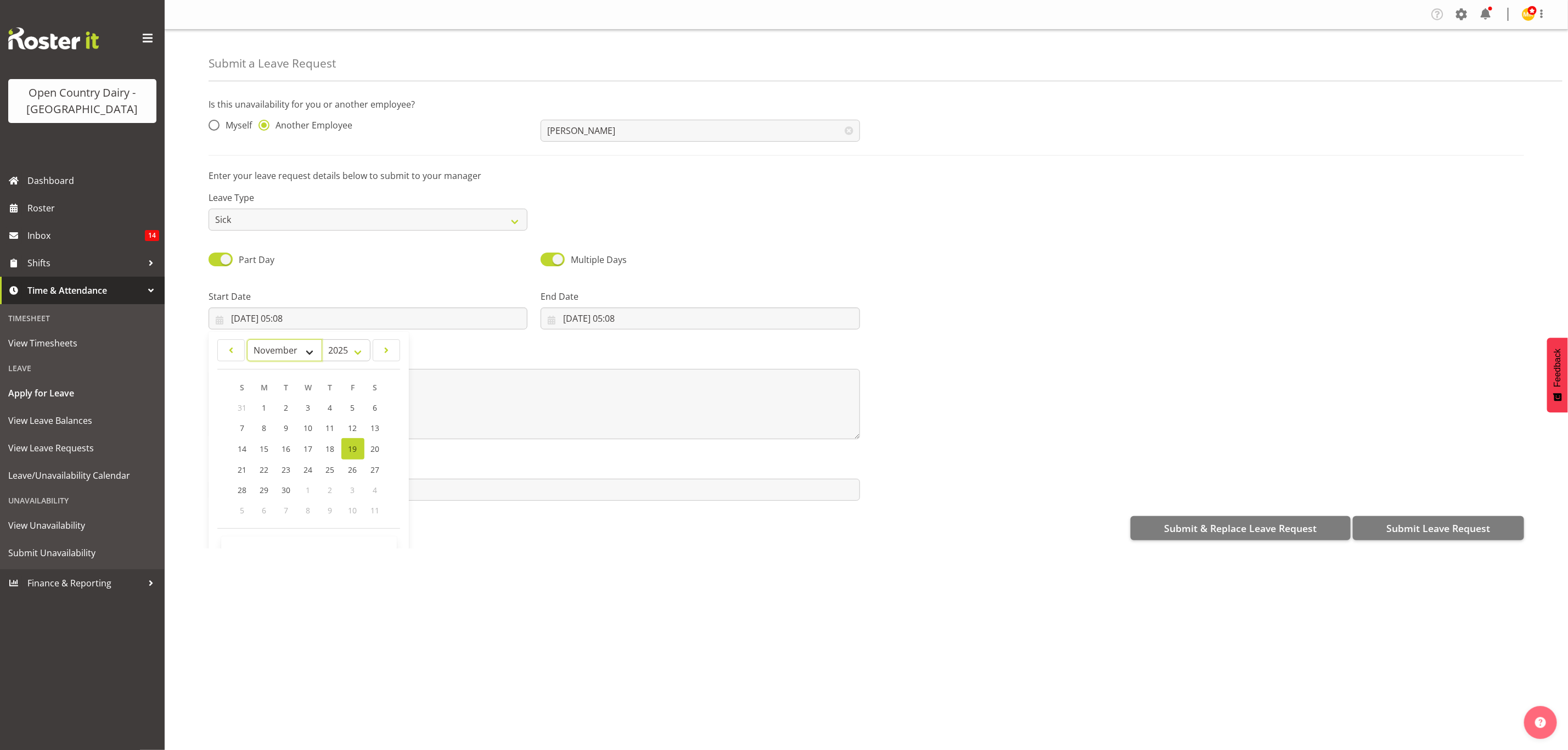
click at [247, 339] on select "January February March April May June July August September October November De…" at bounding box center [284, 350] width 75 height 22
click at [246, 425] on span "2" at bounding box center [243, 428] width 4 height 11
type input "02/11/2025, 05:08"
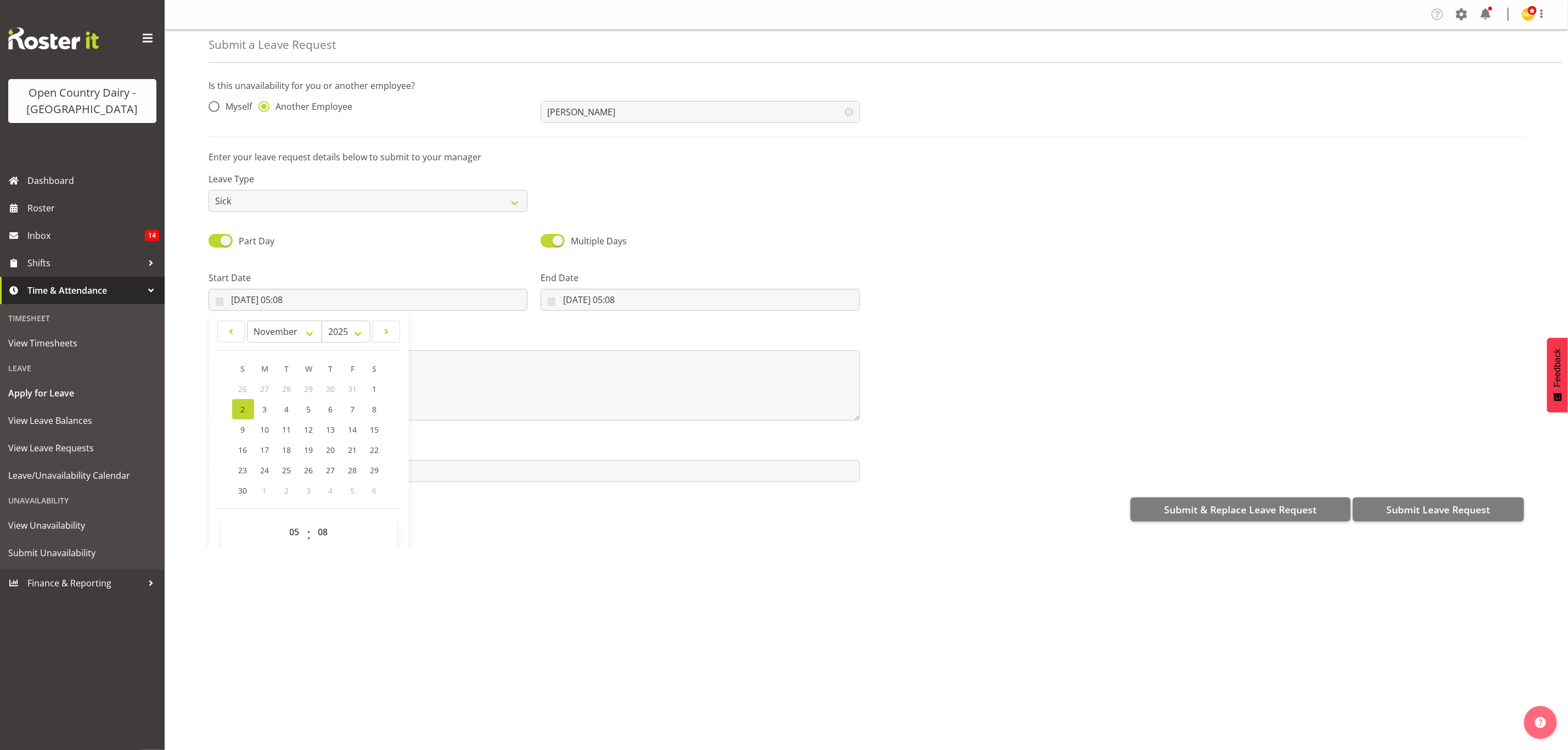
scroll to position [31, 0]
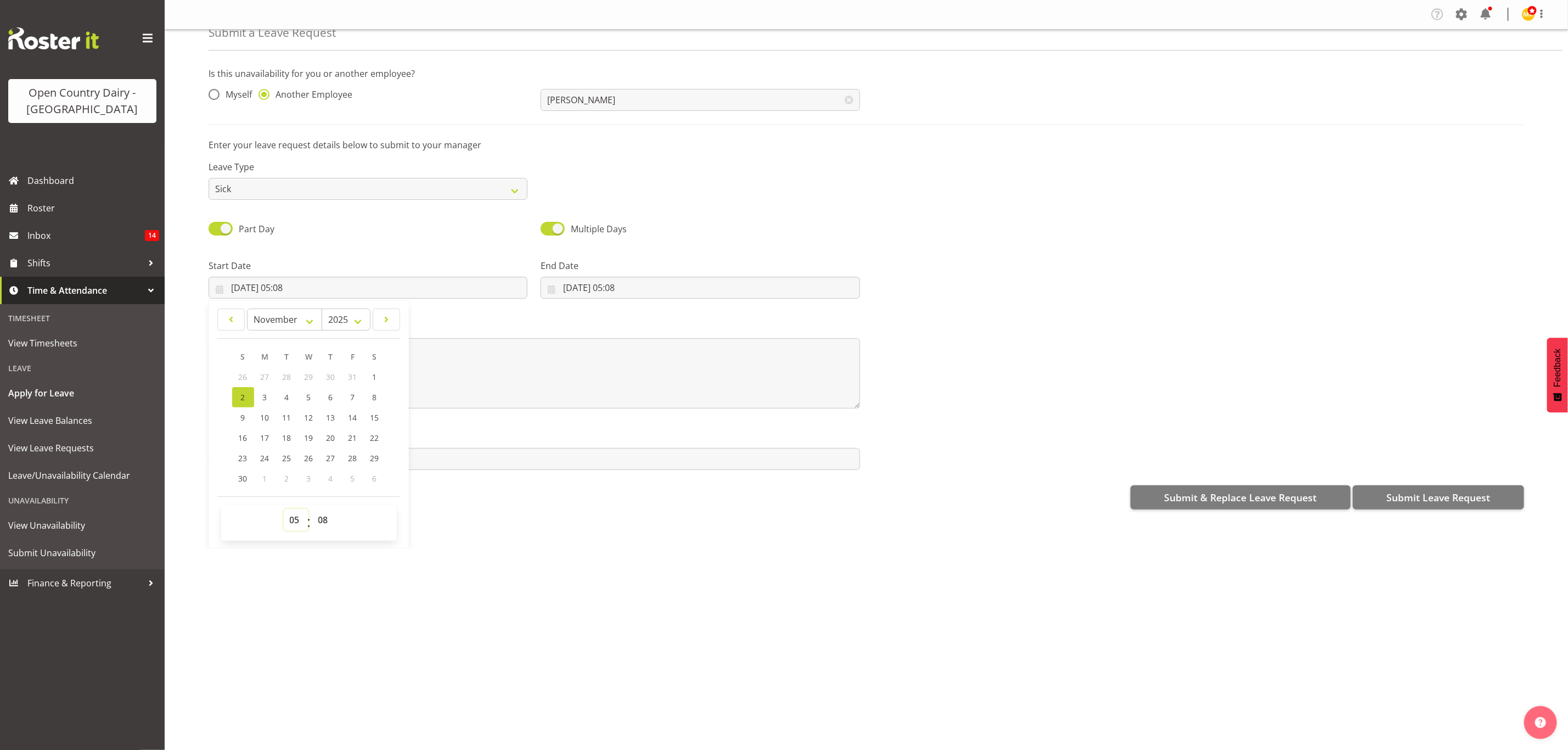
click at [293, 526] on select "00 01 02 03 04 05 06 07 08 09 10 11 12 13 14 15 16 17 18 19 20 21 22 23" at bounding box center [296, 520] width 24 height 22
select select "6"
click at [284, 509] on select "00 01 02 03 04 05 06 07 08 09 10 11 12 13 14 15 16 17 18 19 20 21 22 23" at bounding box center [296, 520] width 24 height 22
type input "02/11/2025, 06:08"
click at [325, 520] on select "00 01 02 03 04 05 06 07 08 09 10 11 12 13 14 15 16 17 18 19 20 21 22 23 24 25 2…" at bounding box center [324, 520] width 24 height 22
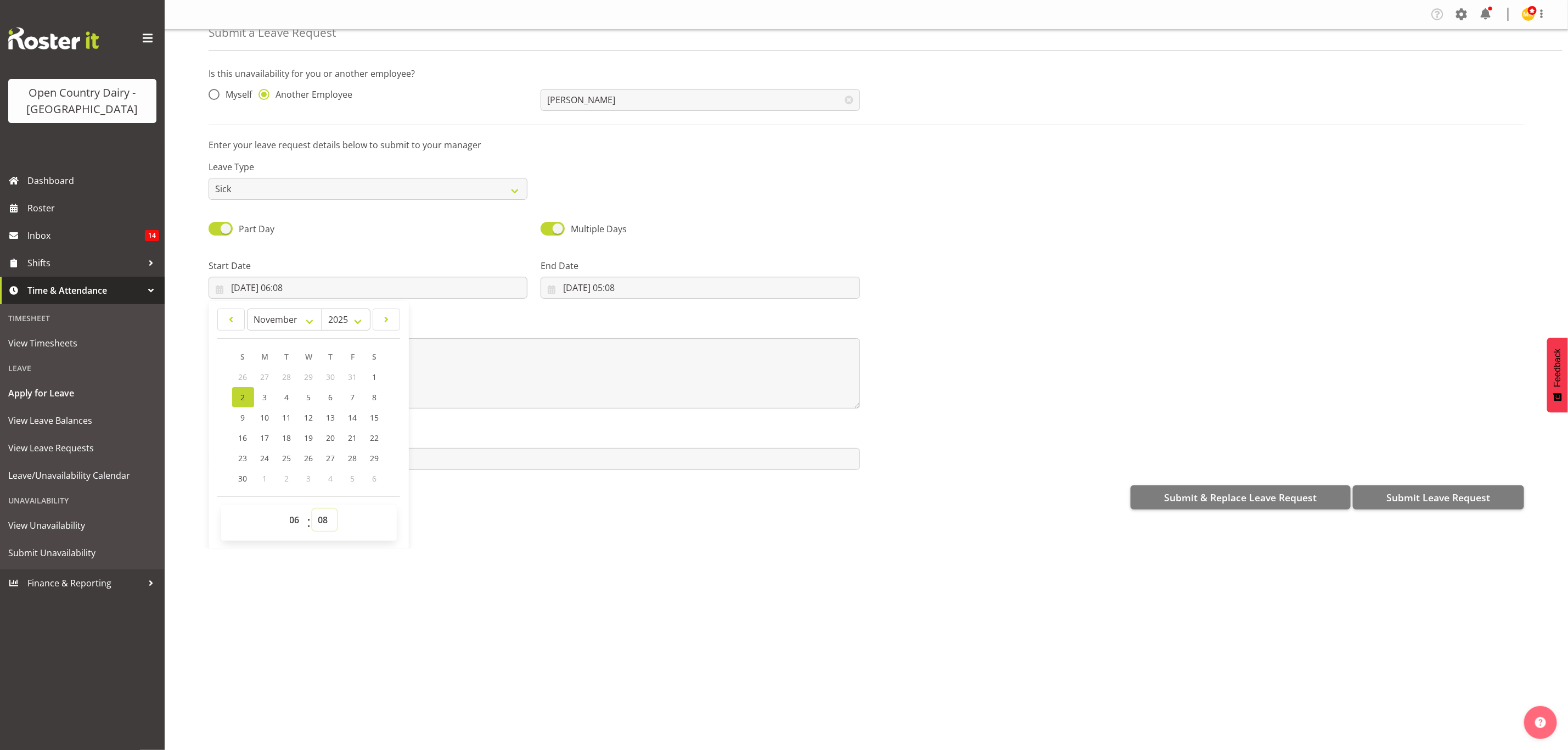
select select "30"
click at [313, 509] on select "00 01 02 03 04 05 06 07 08 09 10 11 12 13 14 15 16 17 18 19 20 21 22 23 24 25 2…" at bounding box center [324, 520] width 24 height 22
type input "02/11/2025, 06:30"
click at [598, 287] on input "19/09/2025, 05:08" at bounding box center [700, 288] width 319 height 22
click at [630, 318] on select "January February March April May June July August September October November De…" at bounding box center [616, 318] width 75 height 22
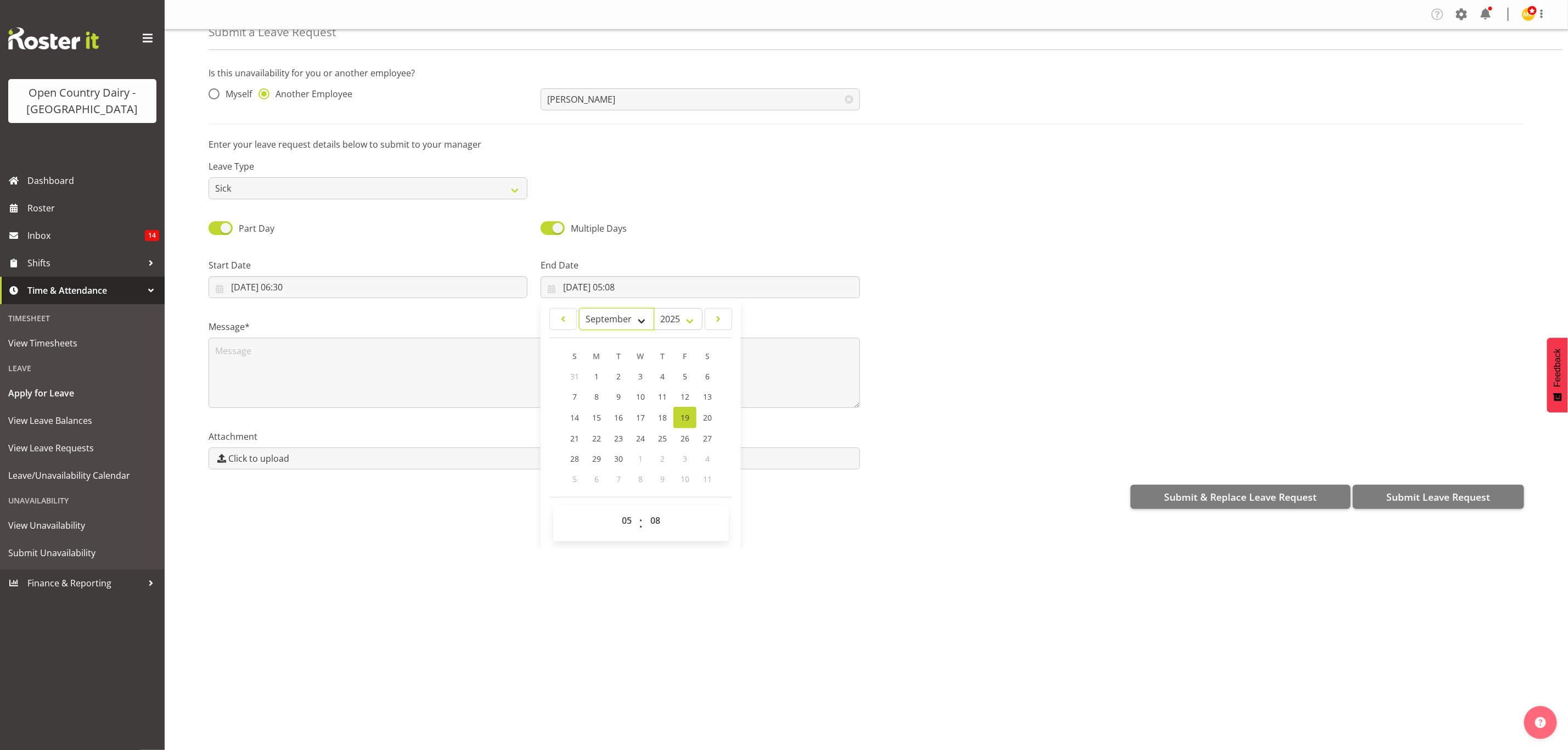
select select "10"
click at [578, 307] on select "January February March April May June July August September October November De…" at bounding box center [616, 318] width 75 height 22
click at [579, 396] on link "2" at bounding box center [575, 397] width 22 height 21
type input "02/11/2025, 05:08"
click at [618, 519] on select "00 01 02 03 04 05 06 07 08 09 10 11 12 13 14 15 16 17 18 19 20 21 22 23" at bounding box center [627, 520] width 24 height 22
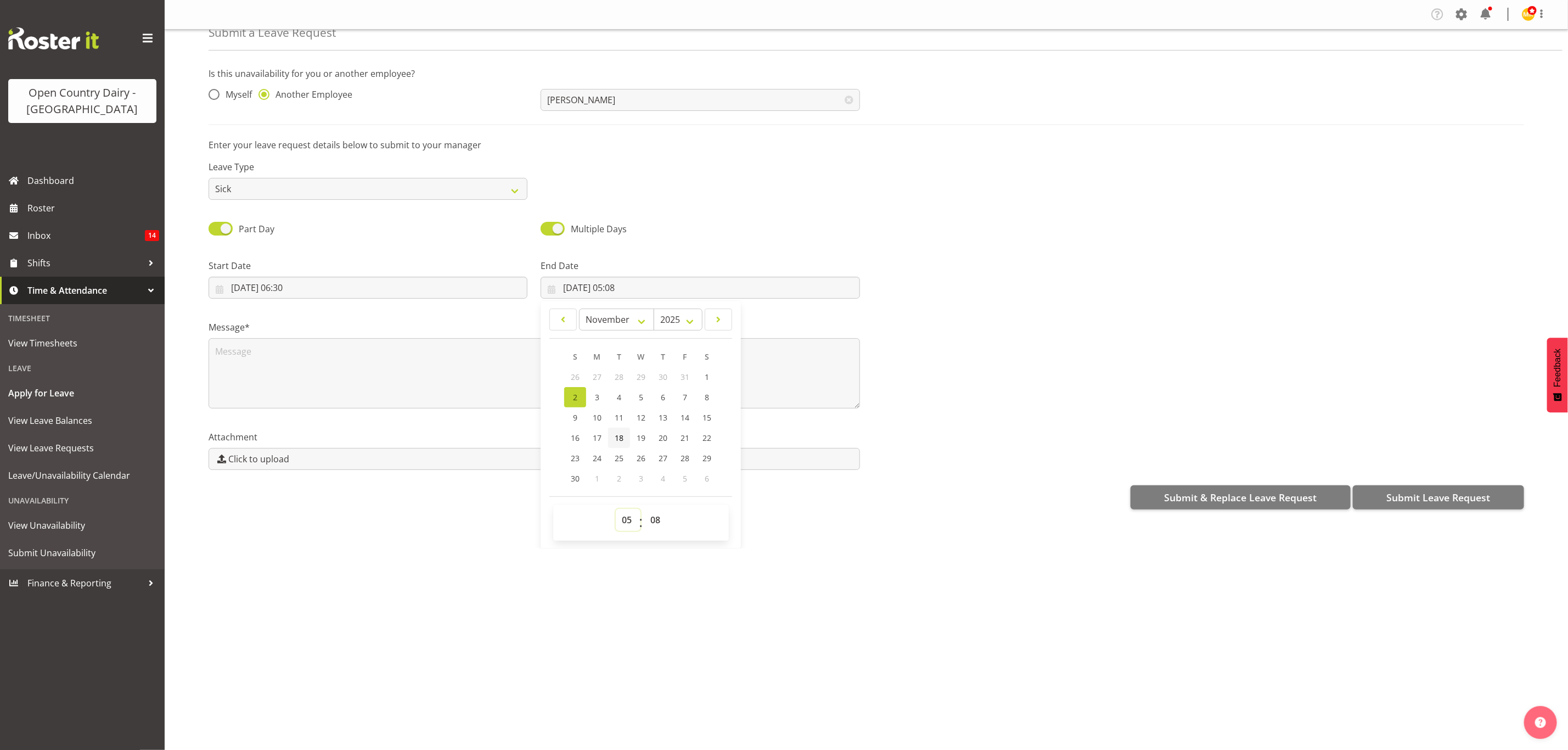
select select "16"
click at [616, 509] on select "00 01 02 03 04 05 06 07 08 09 10 11 12 13 14 15 16 17 18 19 20 21 22 23" at bounding box center [627, 520] width 24 height 22
type input "02/11/2025, 16:08"
click at [650, 524] on select "00 01 02 03 04 05 06 07 08 09 10 11 12 13 14 15 16 17 18 19 20 21 22 23 24 25 2…" at bounding box center [656, 520] width 24 height 22
select select "0"
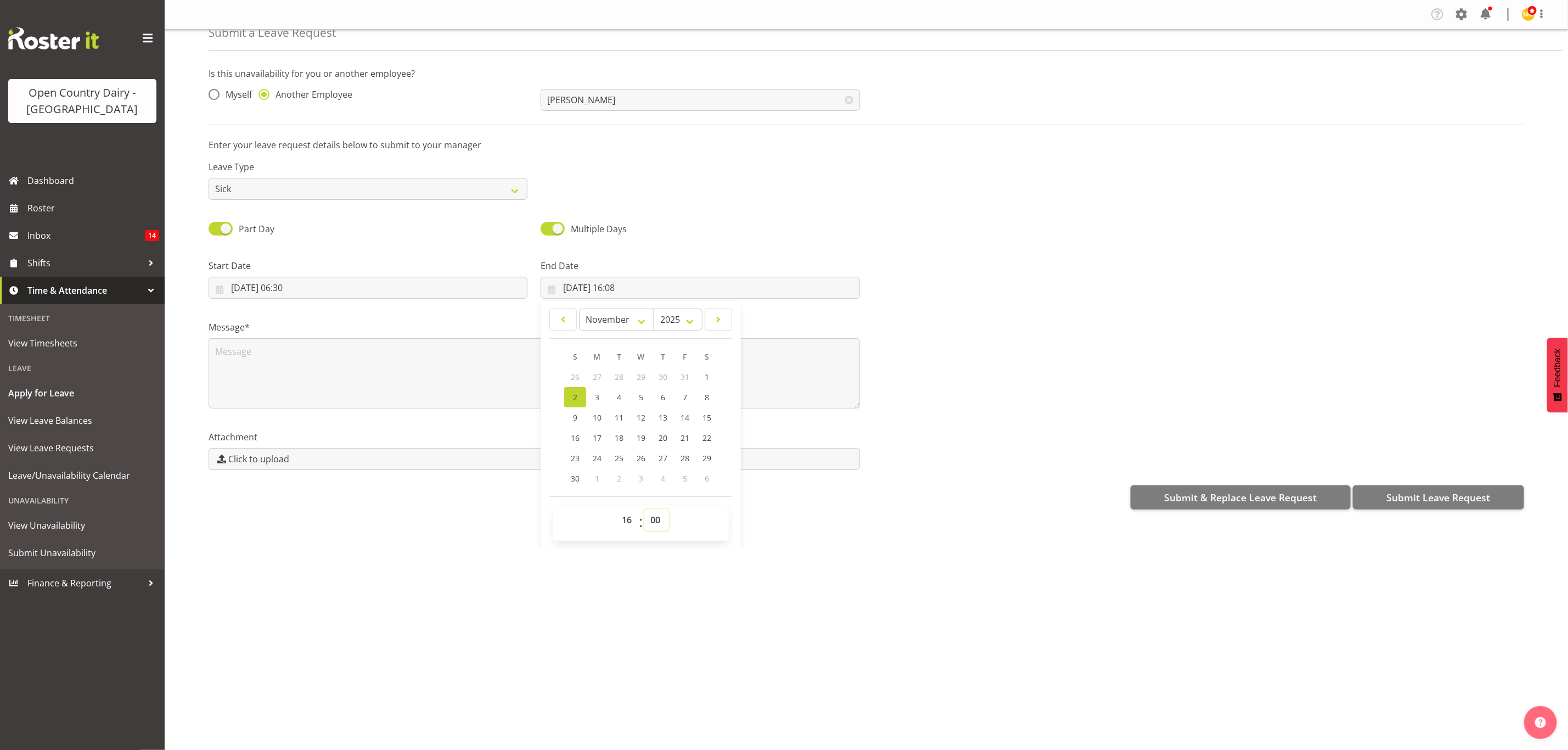
click at [644, 509] on select "00 01 02 03 04 05 06 07 08 09 10 11 12 13 14 15 16 17 18 19 20 21 22 23 24 25 2…" at bounding box center [656, 520] width 24 height 22
type input "02/11/2025, 16:00"
click at [297, 347] on textarea at bounding box center [533, 373] width 651 height 70
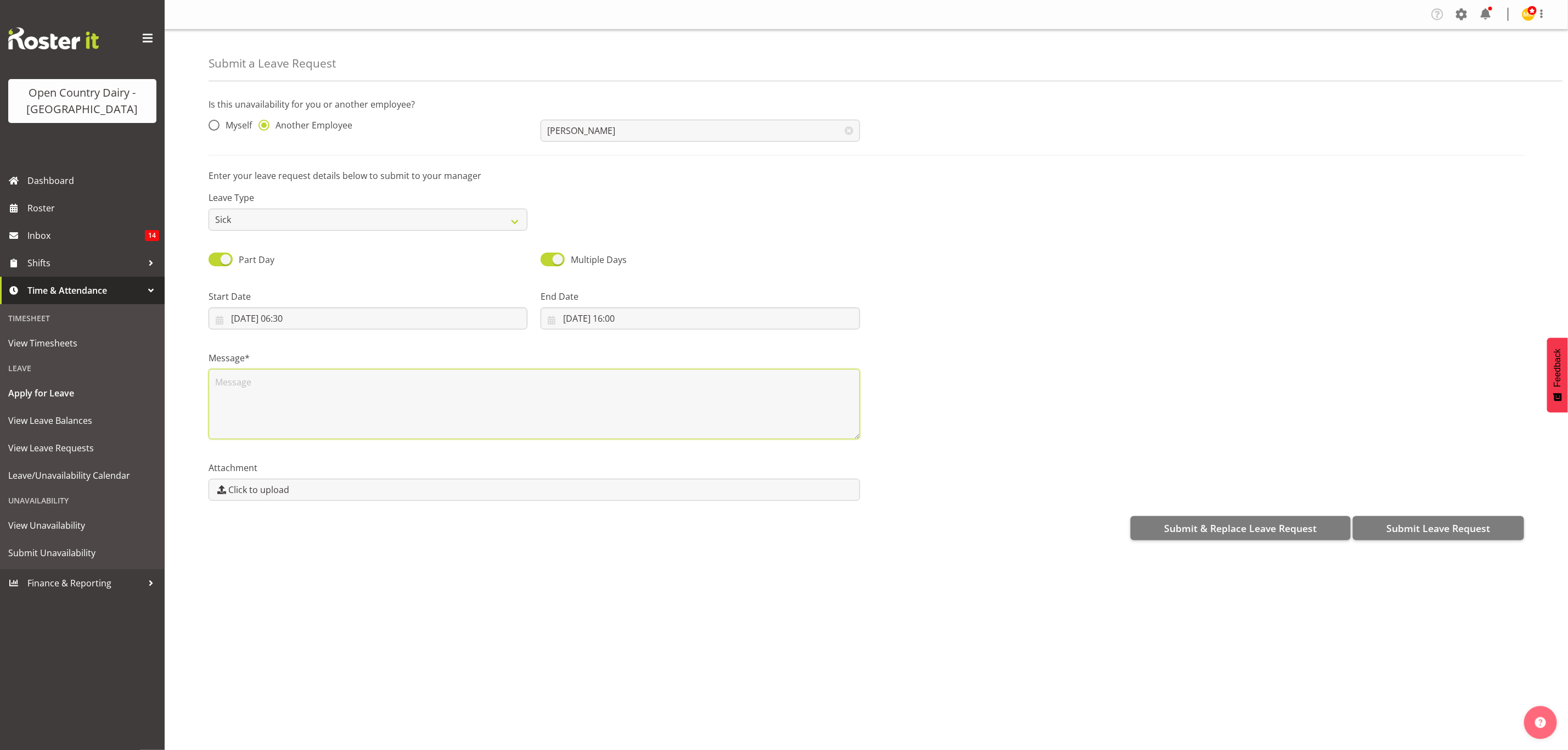
scroll to position [0, 0]
type textarea "t"
click at [215, 380] on textarea "t" at bounding box center [533, 404] width 651 height 70
type textarea "M"
click at [265, 383] on textarea "Andy talked Tim about this" at bounding box center [533, 404] width 651 height 70
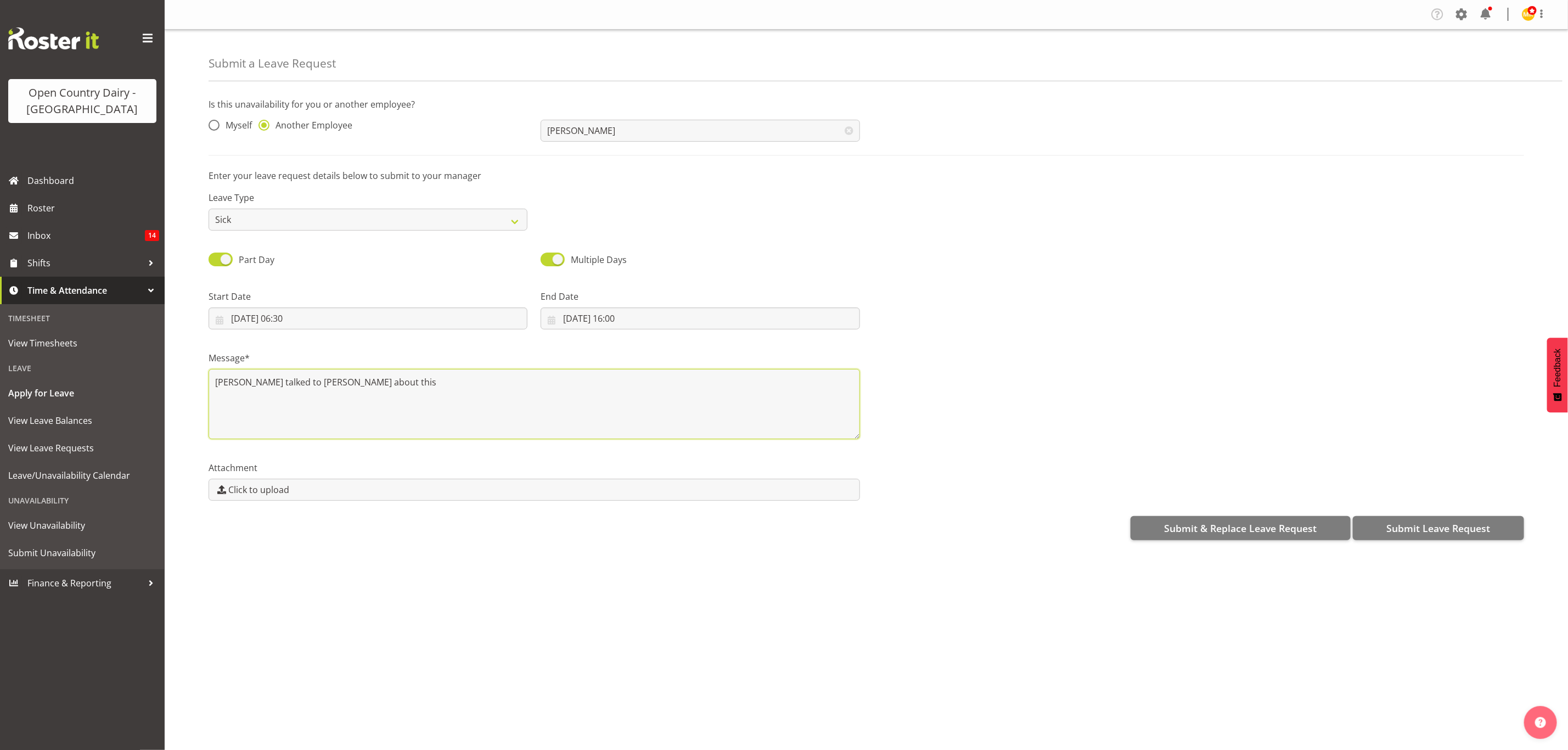
click at [336, 384] on textarea "Andy talked to Tim about this" at bounding box center [533, 404] width 651 height 70
type textarea "Andy talked to Tim about this,"
click at [935, 392] on div "Message* Andy talked to Tim about this," at bounding box center [865, 391] width 1328 height 110
click at [1430, 529] on span "Submit Leave Request" at bounding box center [1438, 528] width 104 height 15
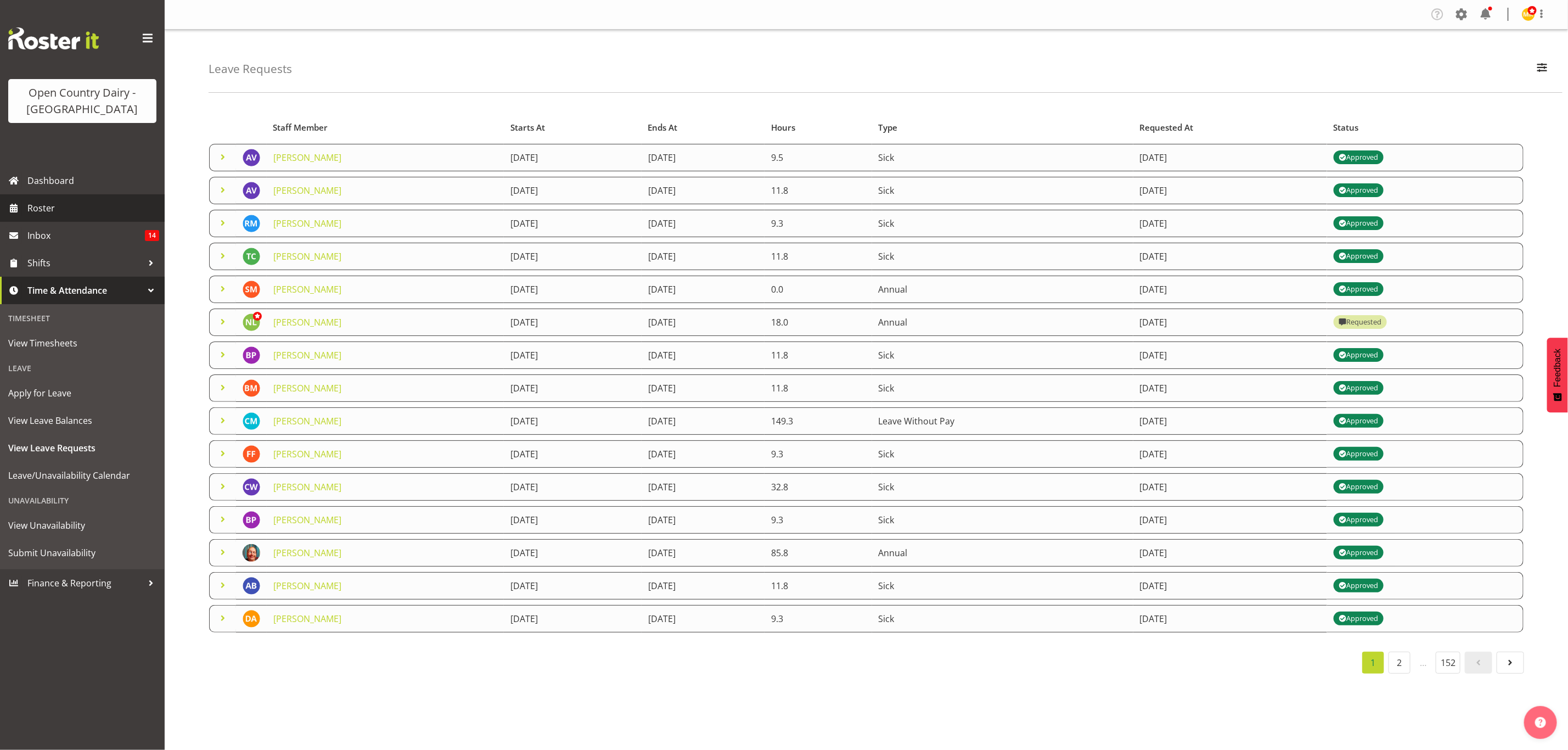
click at [46, 210] on span "Roster" at bounding box center [93, 208] width 132 height 17
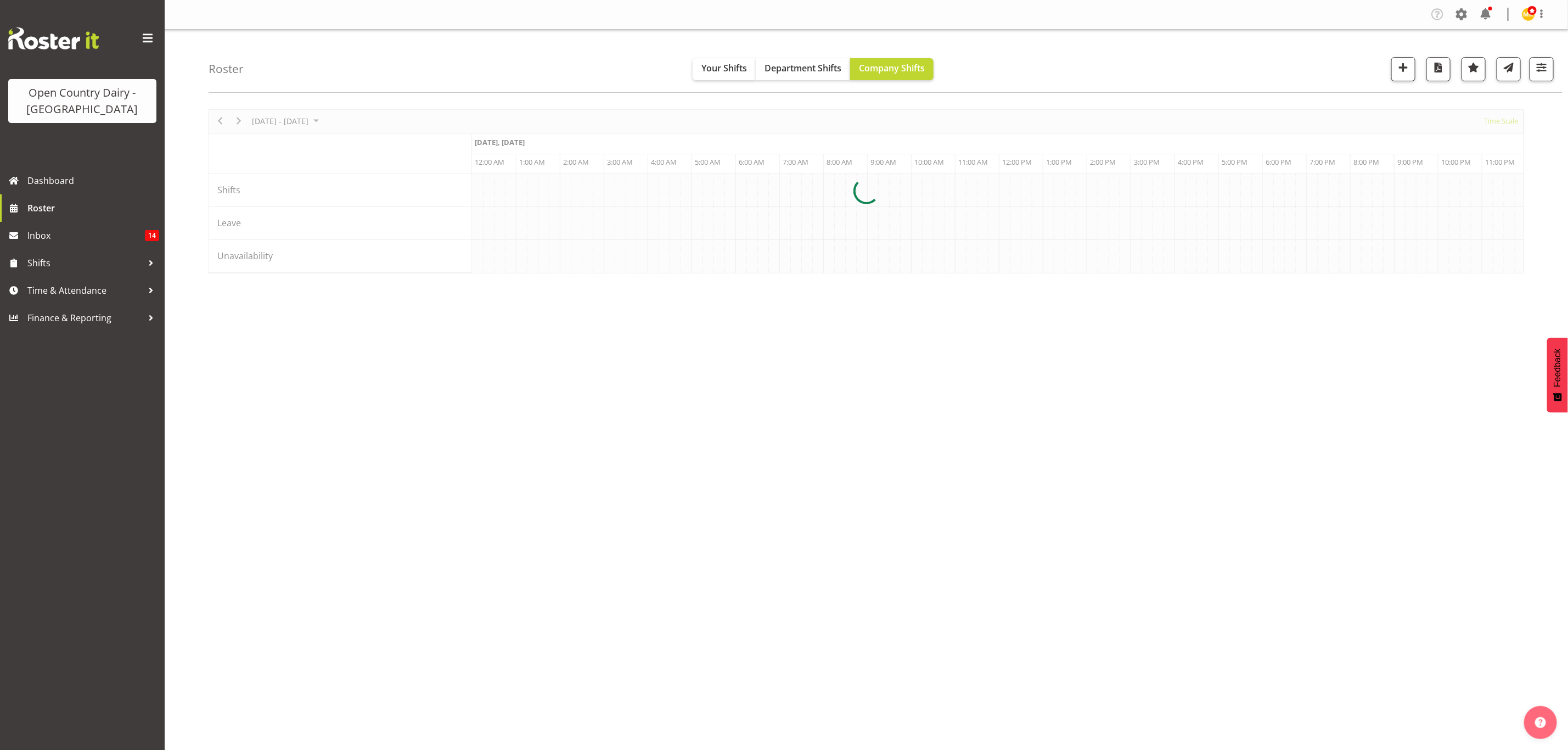
scroll to position [0, 4212]
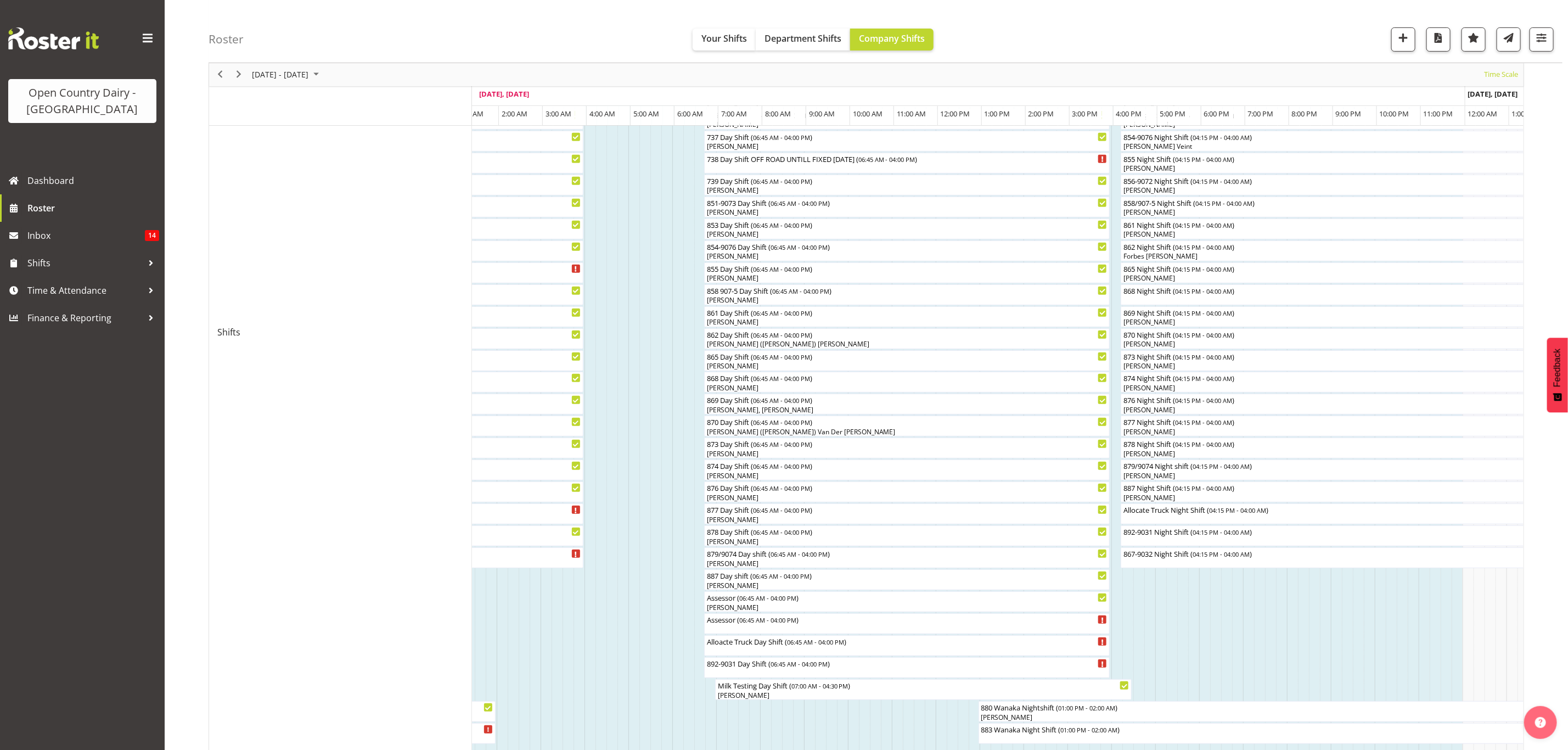
scroll to position [164, 0]
